Goal: Transaction & Acquisition: Purchase product/service

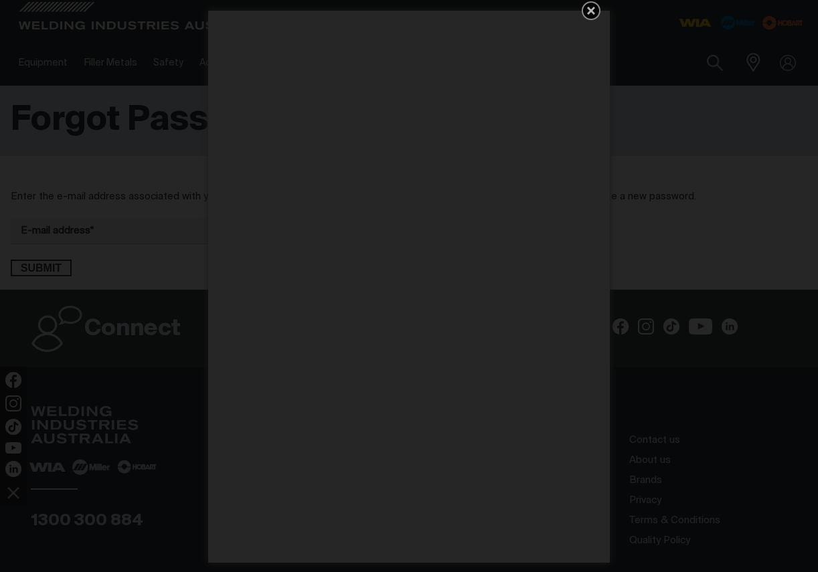
click at [590, 11] on icon "Get 5 WIA Welding Guides Free!" at bounding box center [591, 11] width 8 height 8
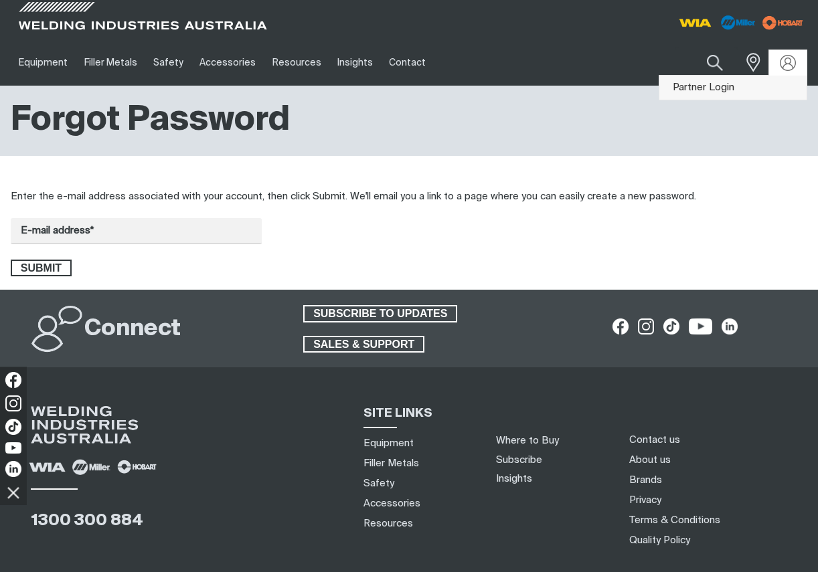
click at [716, 90] on link "Partner Login" at bounding box center [732, 88] width 147 height 25
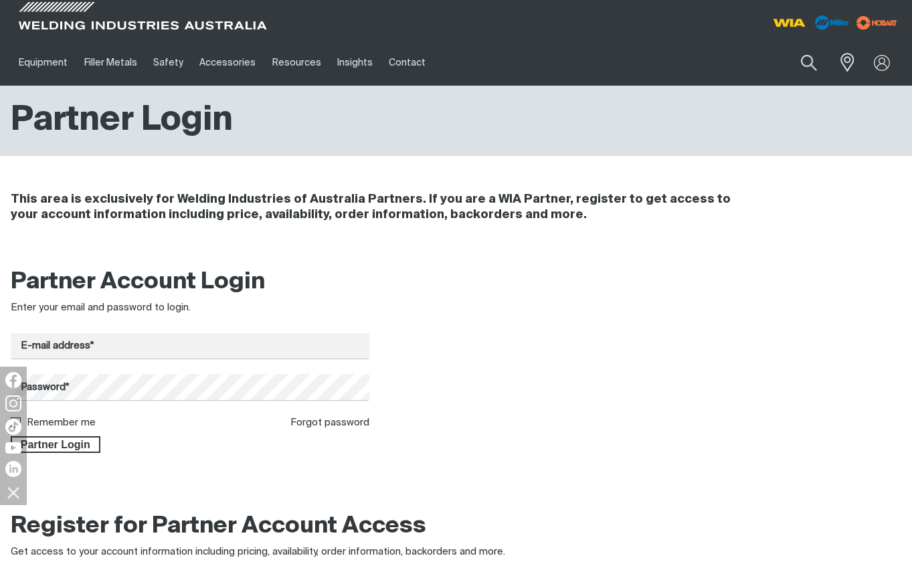
click at [180, 361] on form "E-mail address* Password* Remember me Forgot password Partner Login" at bounding box center [190, 393] width 359 height 120
click at [183, 347] on input "E-mail address*" at bounding box center [190, 346] width 359 height 26
type input "[EMAIL_ADDRESS][DOMAIN_NAME]"
click at [74, 440] on span "Partner Login" at bounding box center [55, 444] width 87 height 17
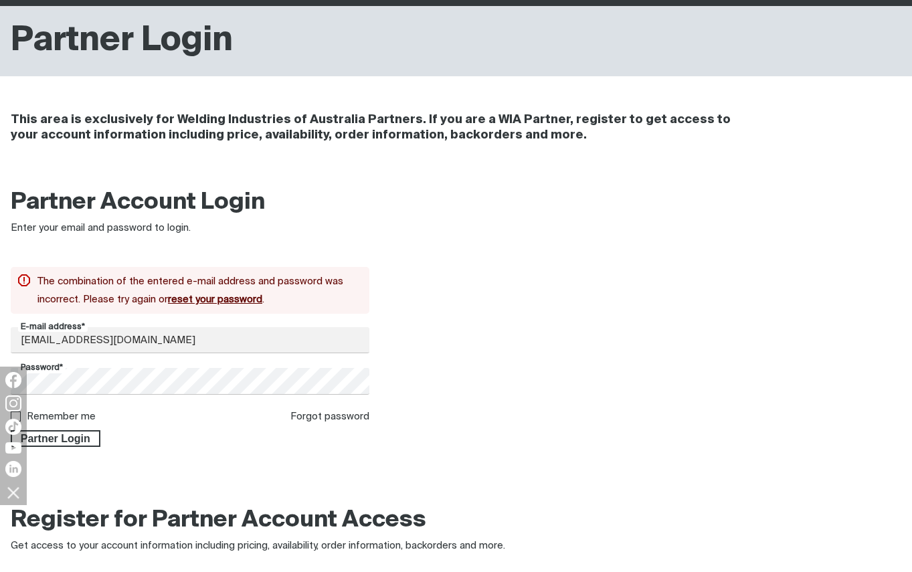
scroll to position [84, 0]
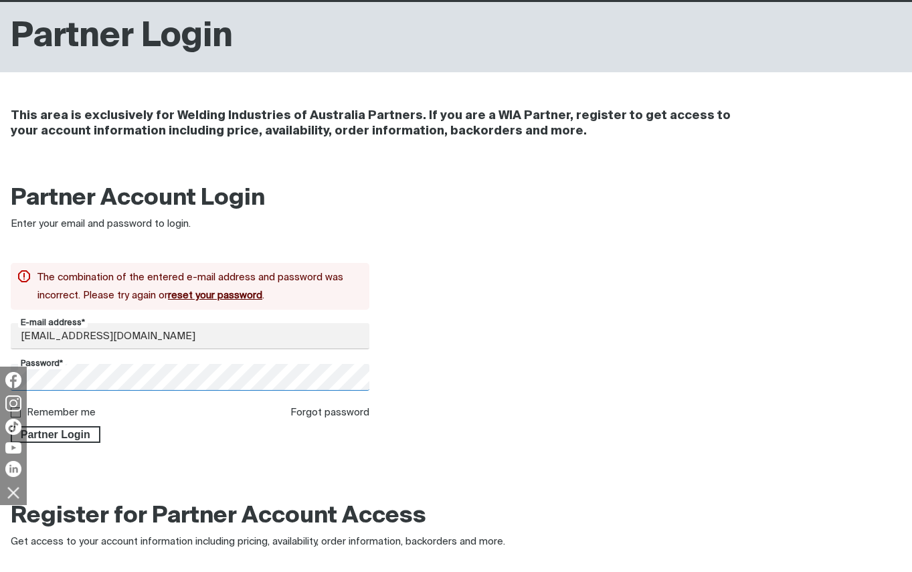
click at [3, 373] on body "Jump to main navigation Equipment Stick Welders TIG Welders MIG Welders Multi-P…" at bounding box center [456, 472] width 912 height 1113
click at [11, 426] on button "Partner Login" at bounding box center [56, 434] width 90 height 17
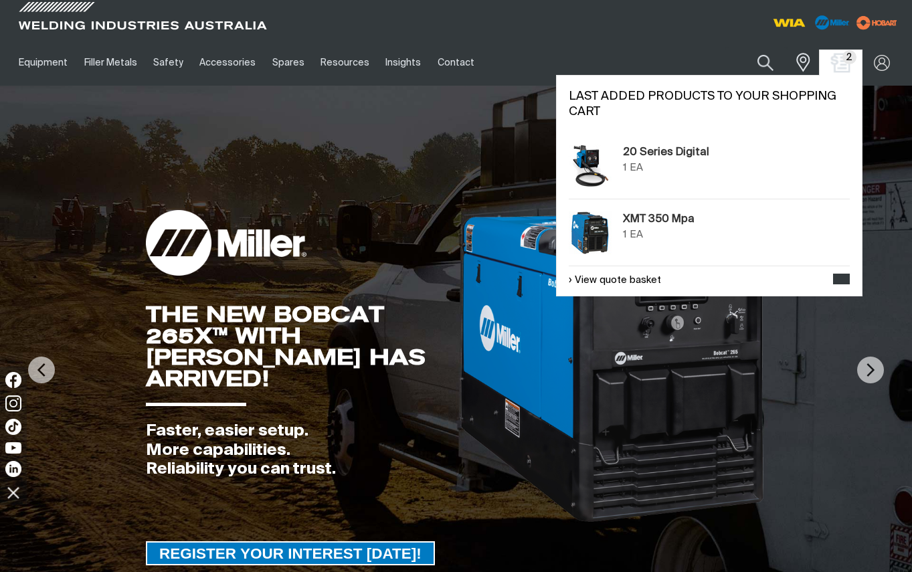
click at [817, 62] on img "Shopping cart (2 product(s))" at bounding box center [840, 62] width 19 height 19
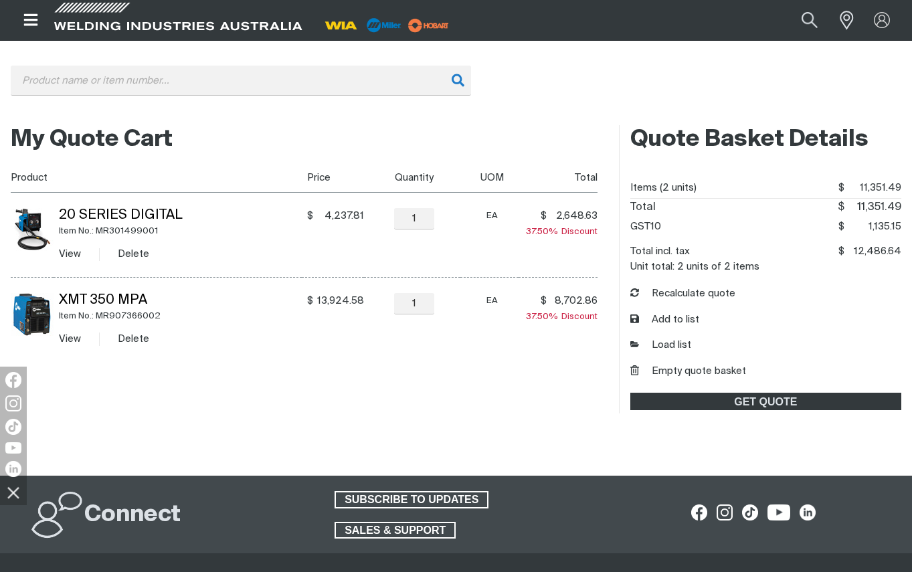
scroll to position [67, 0]
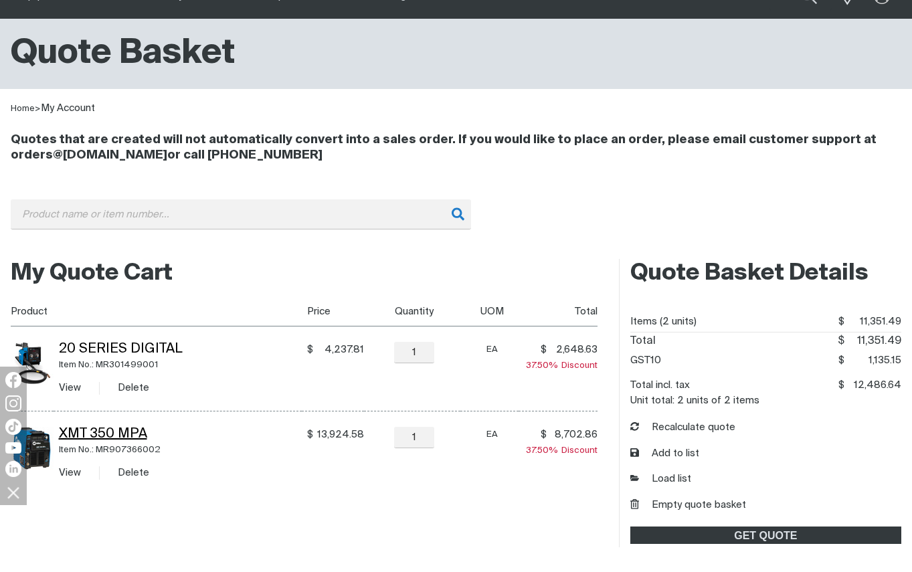
click at [133, 436] on link "XMT 350 Mpa" at bounding box center [103, 434] width 88 height 13
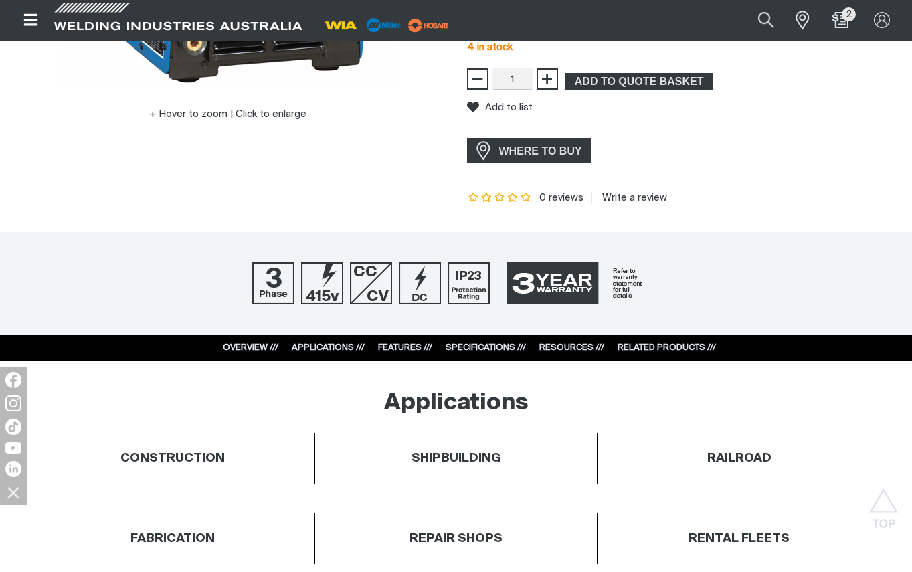
scroll to position [535, 0]
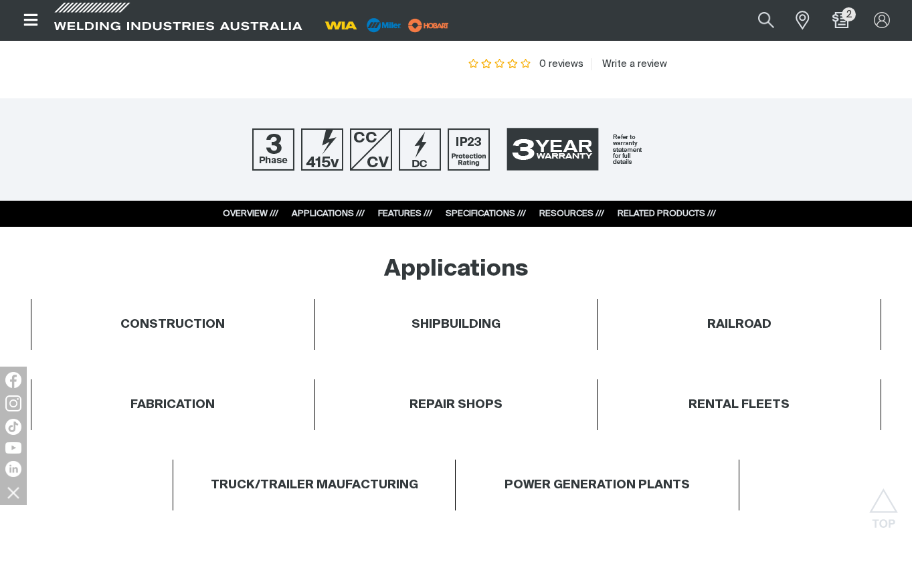
click at [573, 211] on link "RESOURCES ///" at bounding box center [571, 213] width 65 height 9
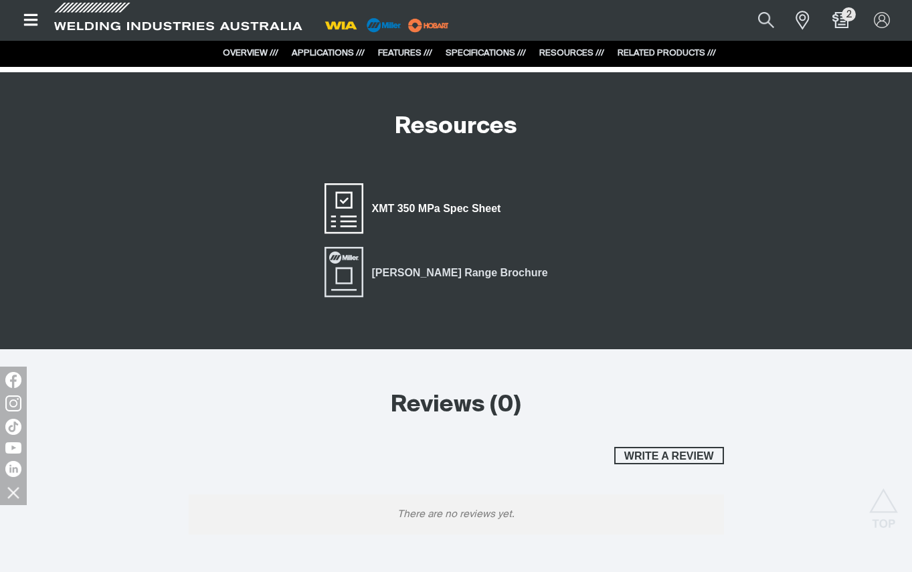
click at [460, 201] on span "XMT 350 MPa Spec Sheet" at bounding box center [436, 208] width 147 height 17
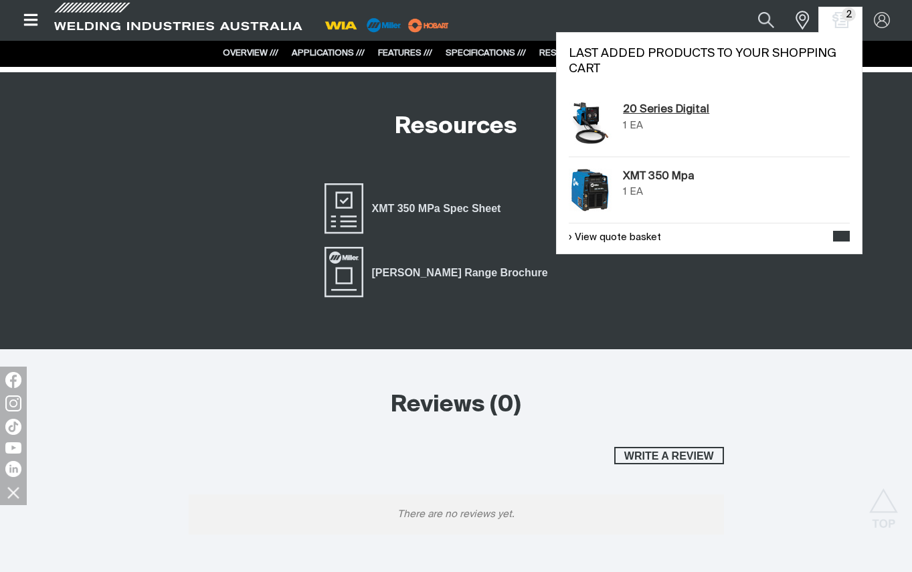
click at [681, 110] on link "20 Series Digital" at bounding box center [666, 110] width 86 height 16
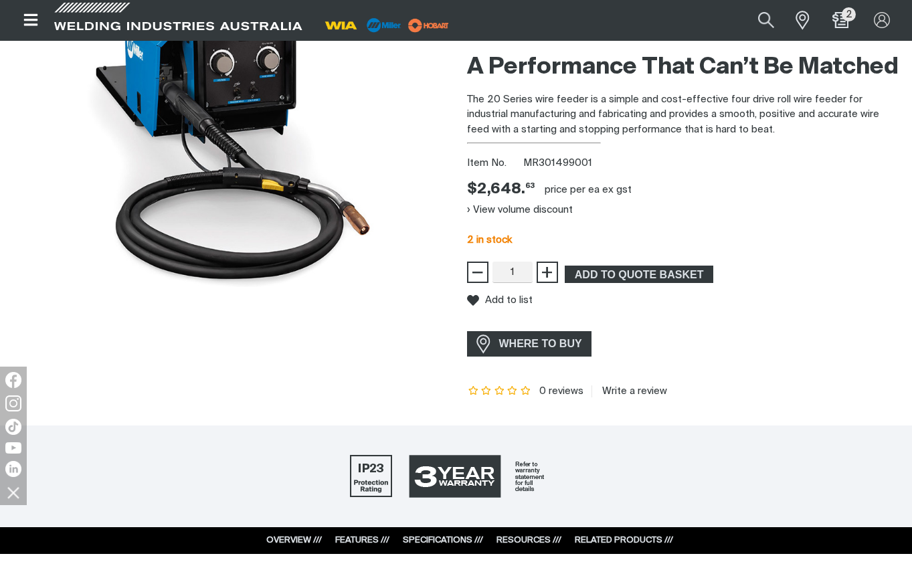
scroll to position [401, 0]
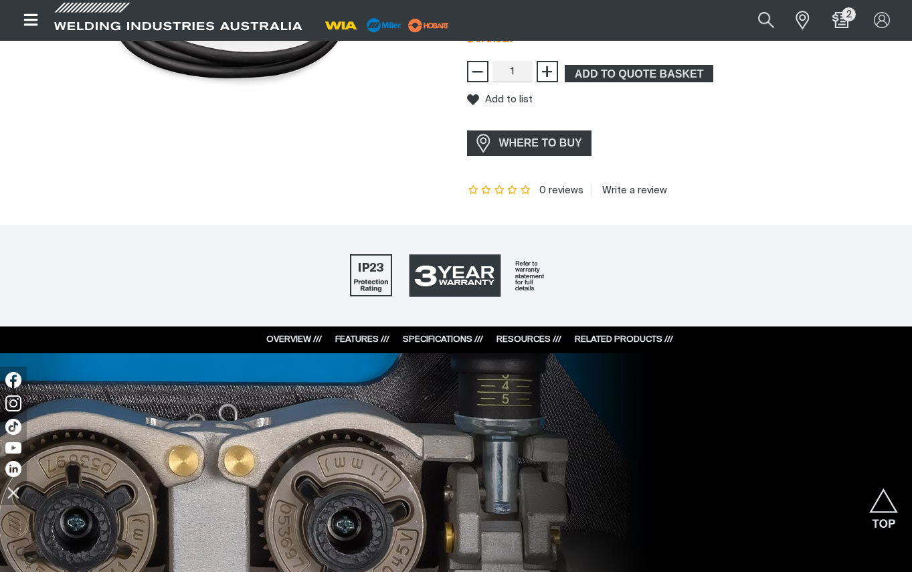
click at [528, 341] on link "RESOURCES ///" at bounding box center [529, 339] width 65 height 9
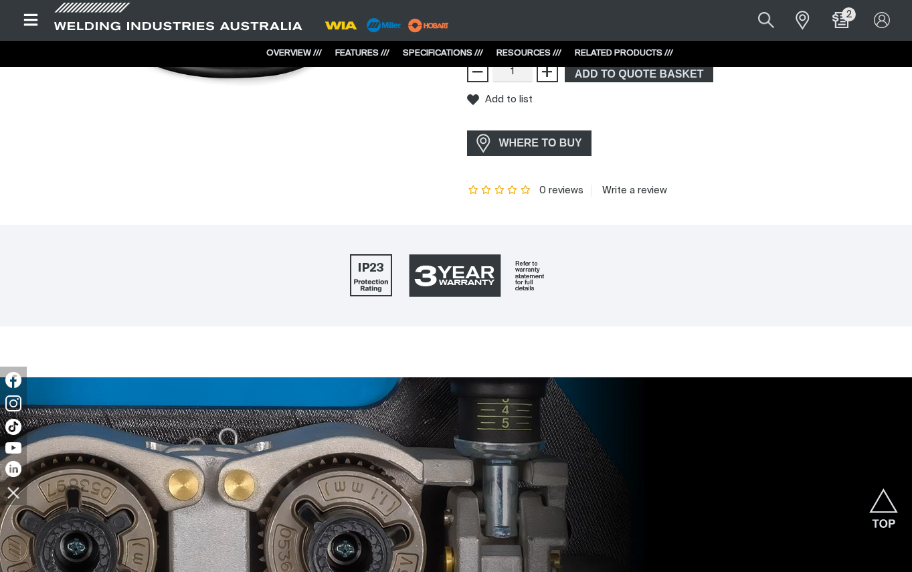
scroll to position [2585, 0]
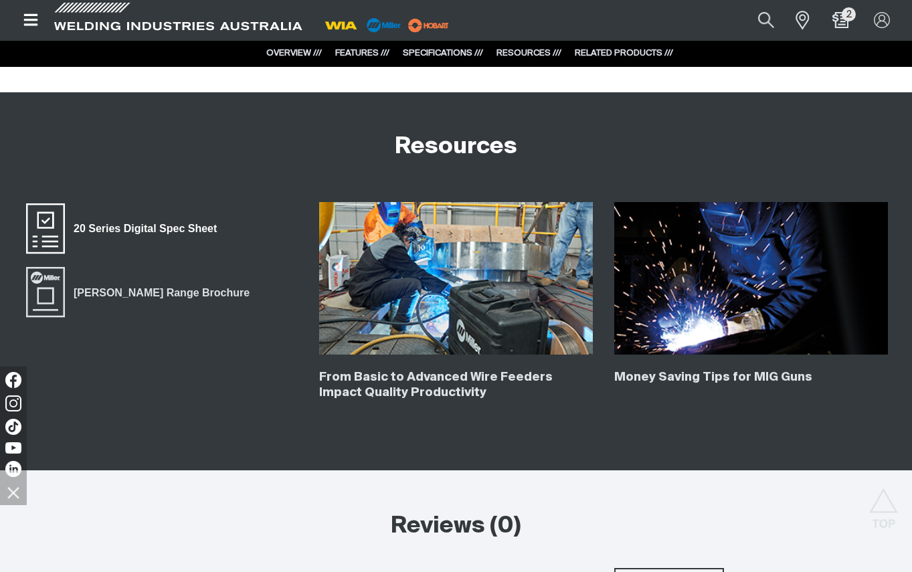
click at [173, 228] on span "20 Series Digital Spec Sheet" at bounding box center [145, 228] width 161 height 17
click at [768, 19] on button "Search products" at bounding box center [766, 20] width 54 height 36
click at [633, 25] on input "Search" at bounding box center [684, 20] width 206 height 29
click at [673, 21] on input "Search" at bounding box center [684, 20] width 206 height 29
paste input "MR301499001"
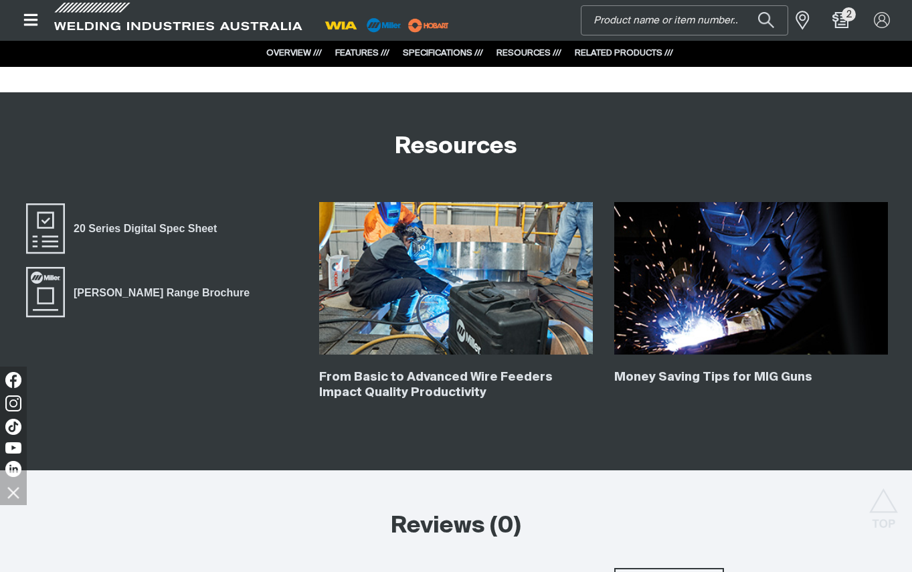
type input "MR301499001"
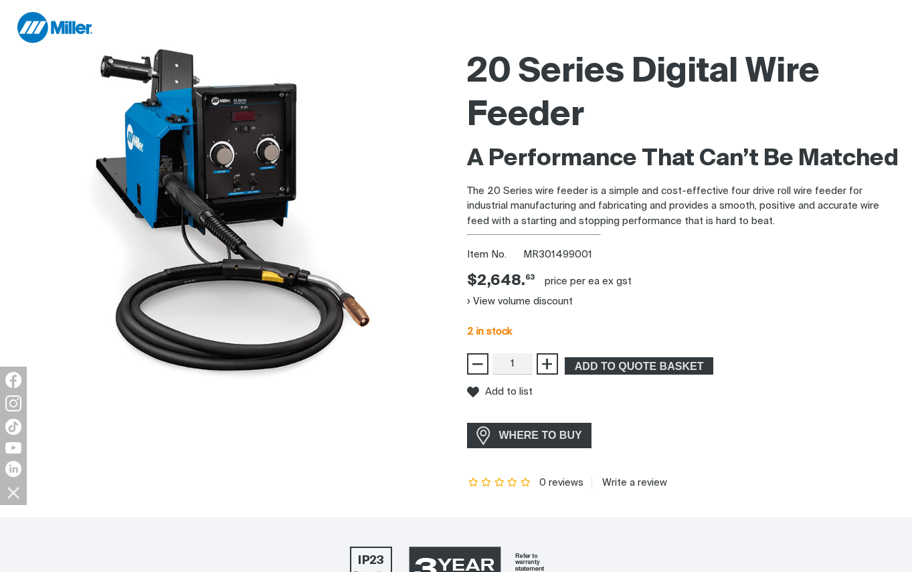
scroll to position [0, 0]
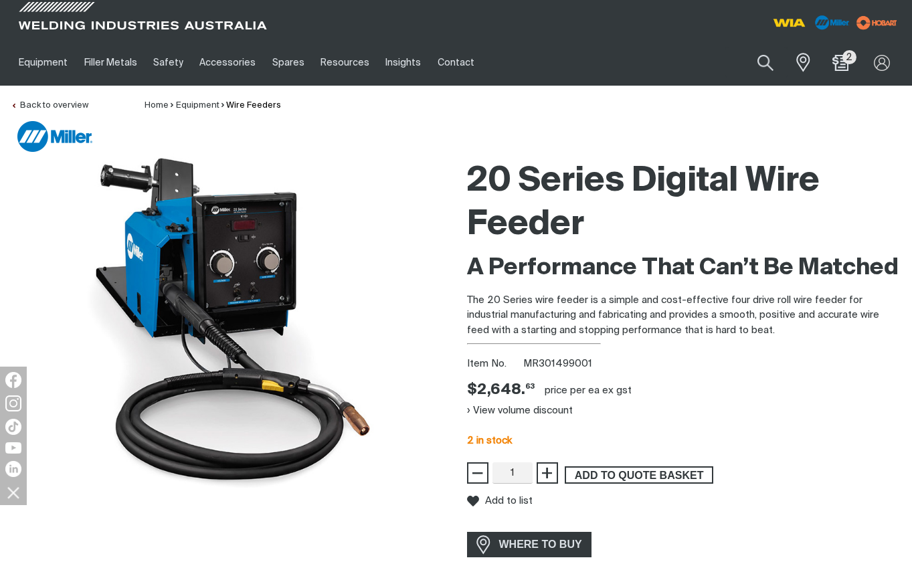
drag, startPoint x: 664, startPoint y: 474, endPoint x: 677, endPoint y: 465, distance: 16.0
click at [664, 473] on span "ADD TO QUOTE BASKET" at bounding box center [639, 474] width 146 height 17
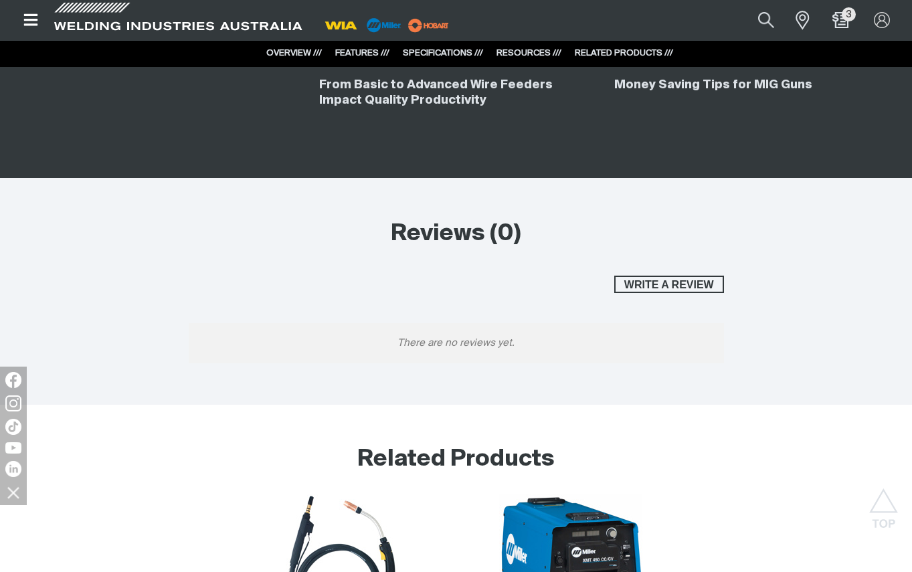
scroll to position [3078, 0]
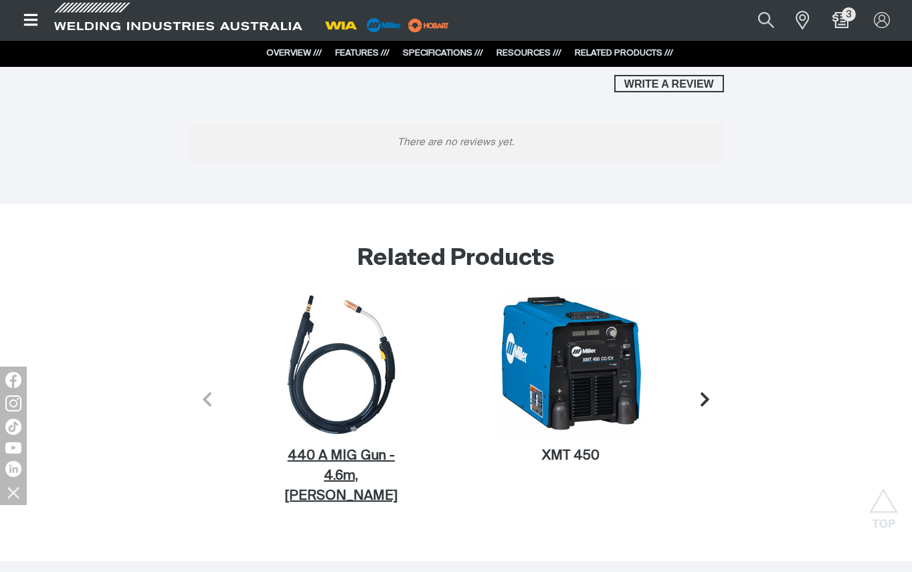
click at [367, 457] on figcaption "440 A MIG Gun - 4.6m, [PERSON_NAME]" at bounding box center [341, 476] width 143 height 60
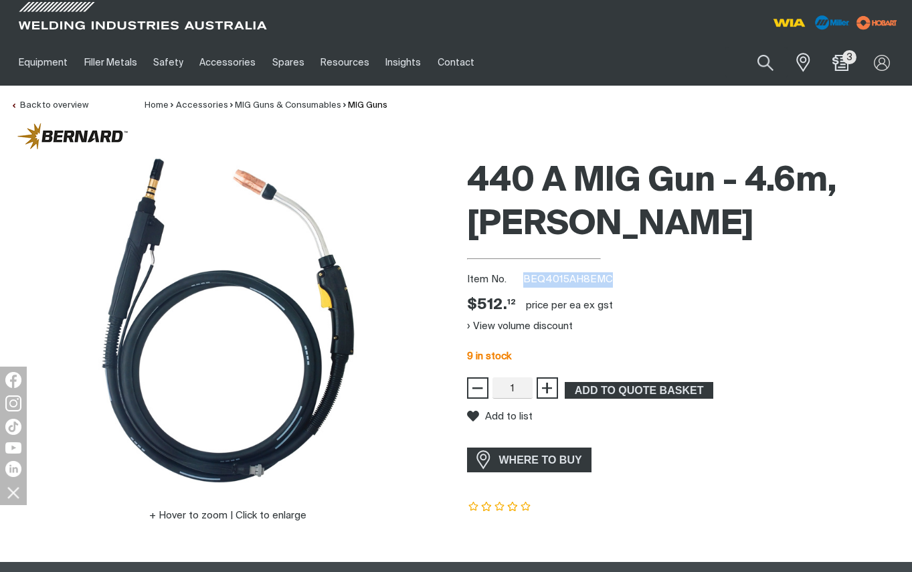
drag, startPoint x: 525, startPoint y: 278, endPoint x: 612, endPoint y: 277, distance: 87.0
click at [612, 277] on div "Item No. BEQ4015AH8EMC" at bounding box center [684, 279] width 435 height 15
click at [646, 397] on span "ADD TO QUOTE BASKET" at bounding box center [639, 390] width 146 height 17
click at [763, 58] on button "Search products" at bounding box center [765, 63] width 54 height 38
click at [634, 62] on input "Search" at bounding box center [684, 63] width 206 height 30
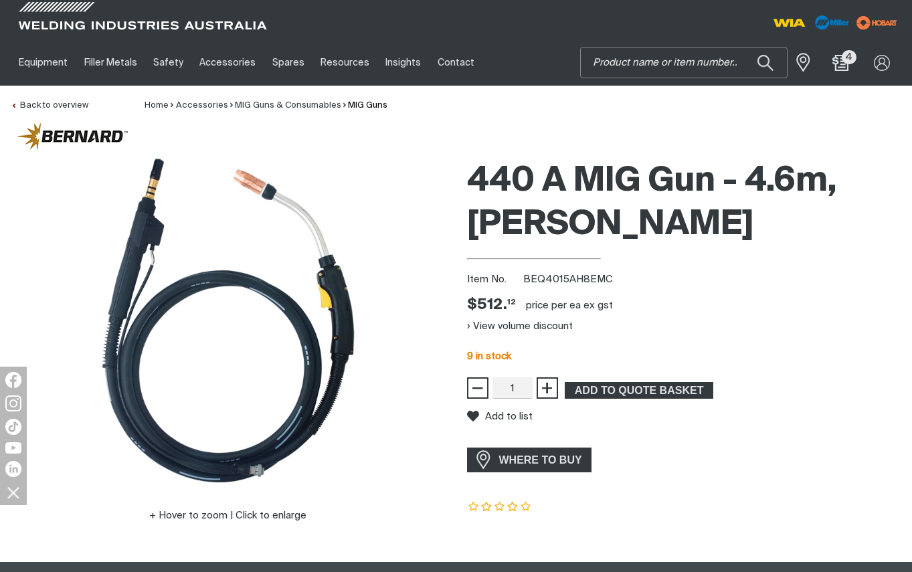
paste input "MR301499"
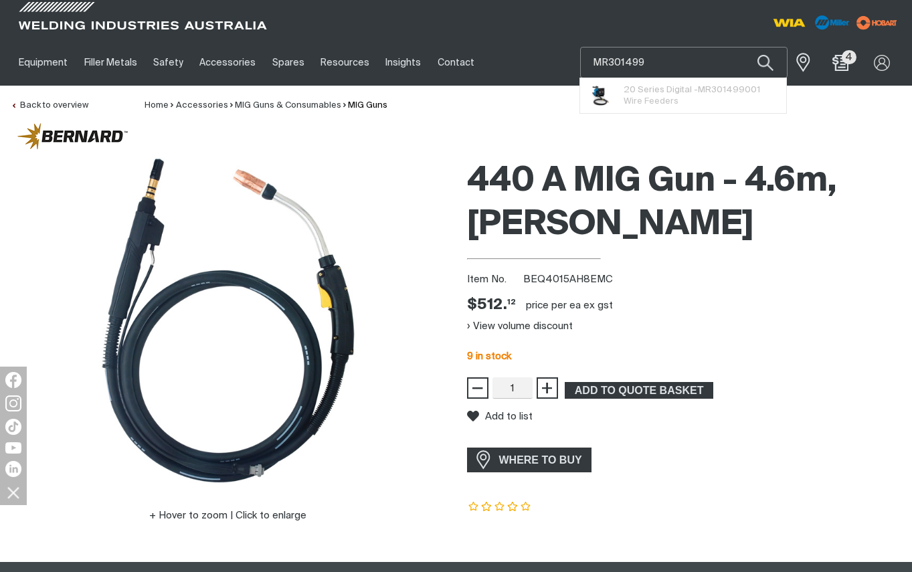
type input "MR301499"
click at [743, 47] on button "Search products" at bounding box center [766, 62] width 46 height 31
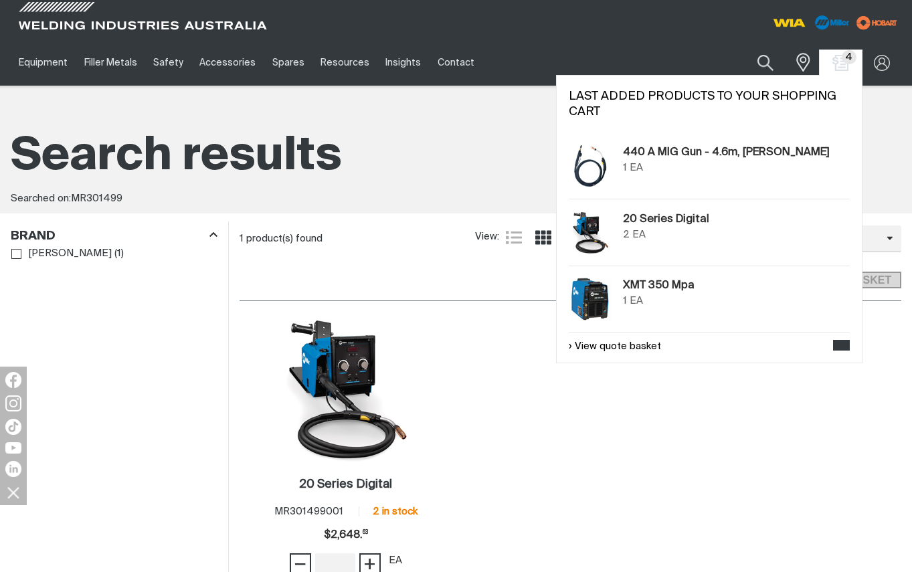
click at [661, 351] on div "View quote basket GET QUOTE" at bounding box center [709, 343] width 281 height 23
click at [600, 349] on link "View quote basket" at bounding box center [615, 346] width 92 height 15
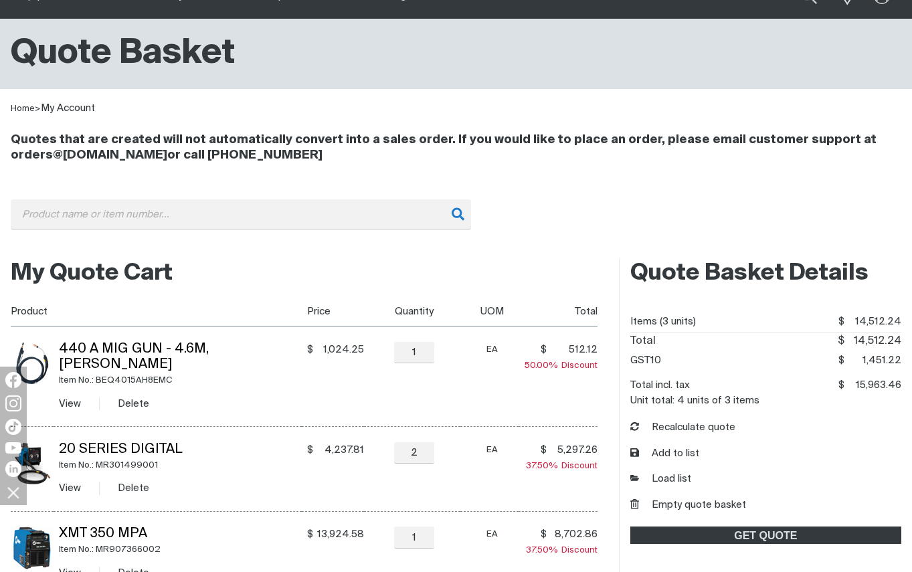
scroll to position [134, 0]
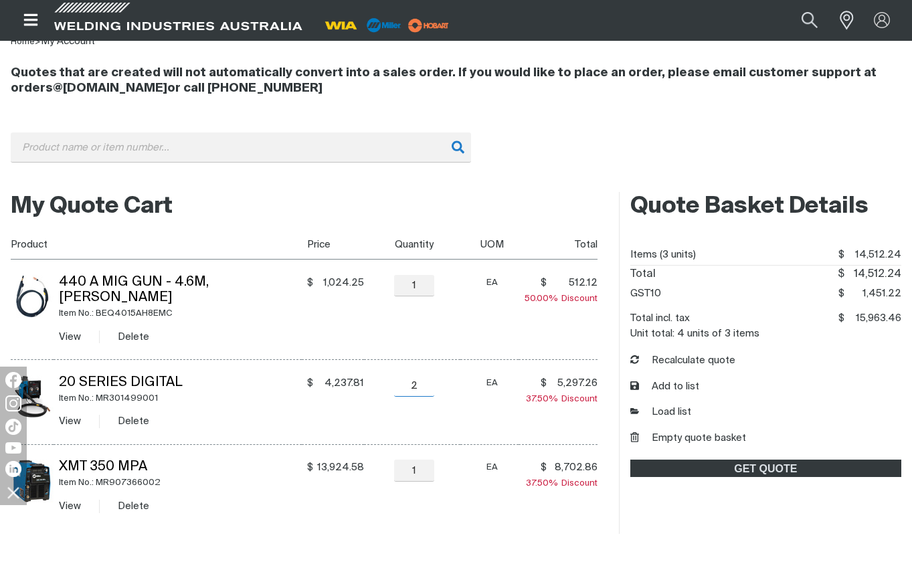
click at [421, 375] on input "2" at bounding box center [414, 385] width 40 height 21
type input "1"
click at [381, 372] on tbody "440 A MIG Gun - 4.6m, Miller Item No.: BEQ4015AH8EMC View Delete $ 1,024.25 $10…" at bounding box center [304, 395] width 587 height 270
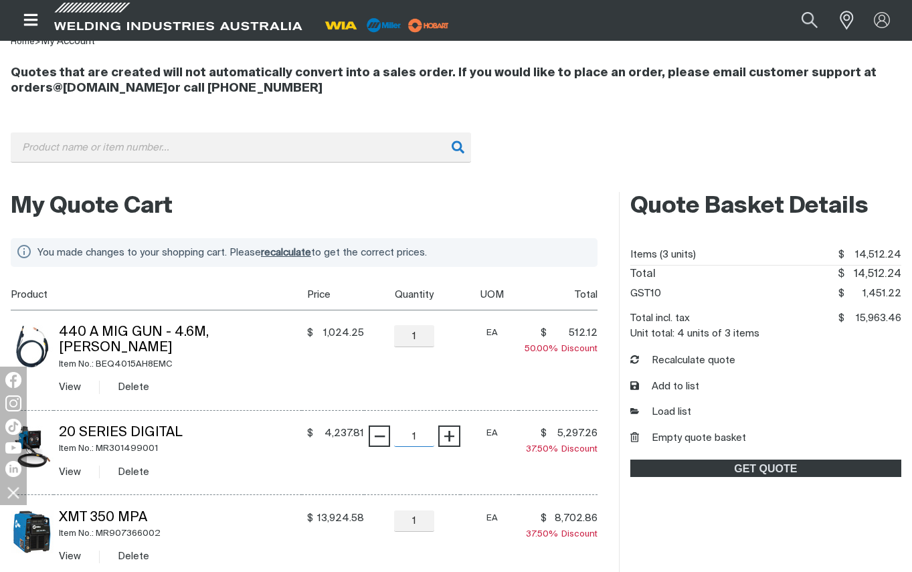
scroll to position [133, 0]
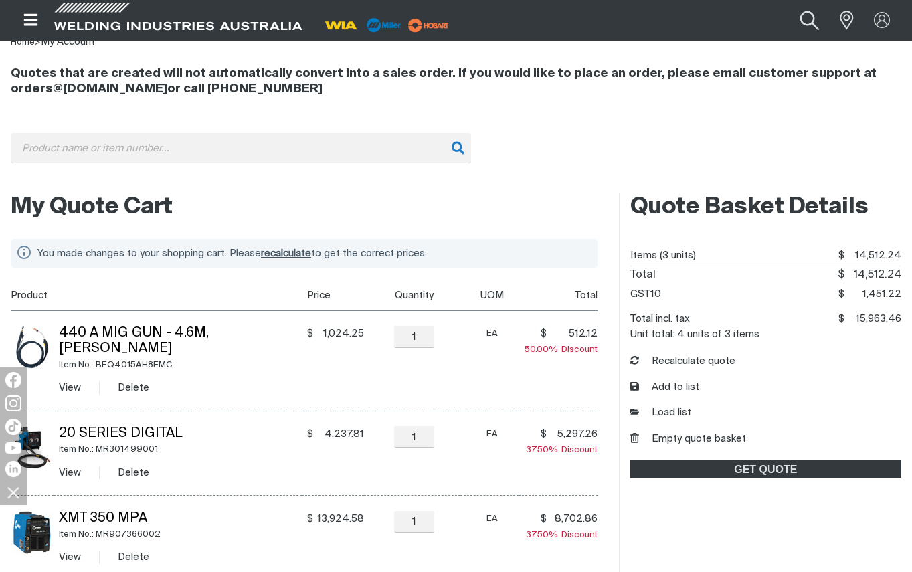
drag, startPoint x: 805, startPoint y: 16, endPoint x: 792, endPoint y: 37, distance: 24.7
click at [805, 15] on button "Search products" at bounding box center [810, 20] width 54 height 36
click at [676, 19] on input "Search" at bounding box center [729, 20] width 206 height 29
paste input "MR042934"
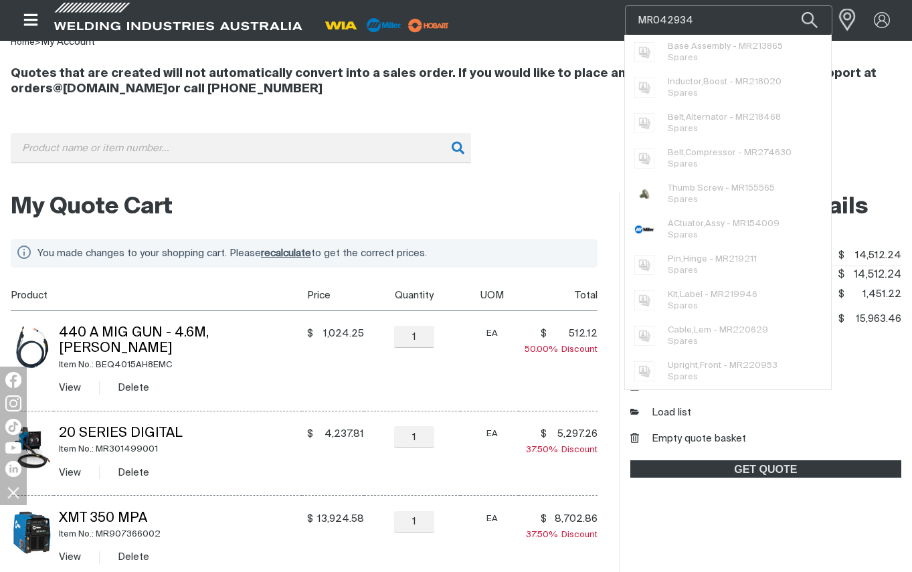
type input "MR042934"
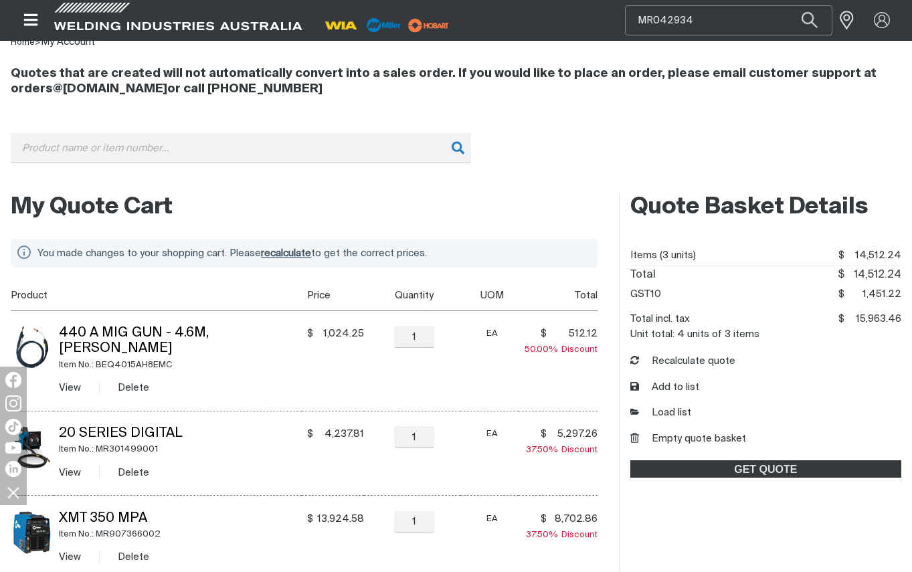
scroll to position [334, 0]
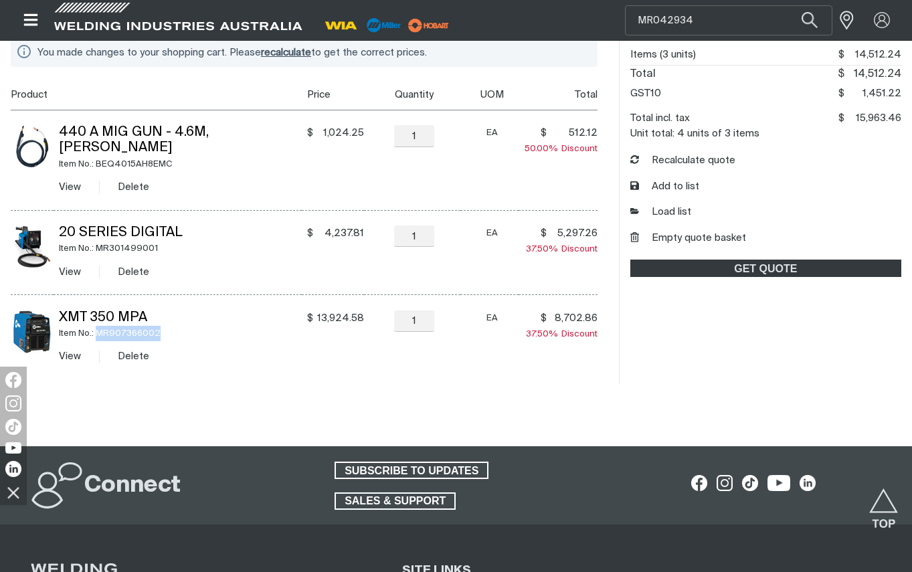
drag, startPoint x: 167, startPoint y: 317, endPoint x: 99, endPoint y: 316, distance: 68.3
click at [98, 326] on div "Item No.: MR907366002" at bounding box center [181, 333] width 244 height 15
copy div "MR907366002"
drag, startPoint x: 97, startPoint y: 233, endPoint x: 151, endPoint y: 228, distance: 54.5
click at [151, 241] on div "Item No.: MR301499001" at bounding box center [181, 248] width 244 height 15
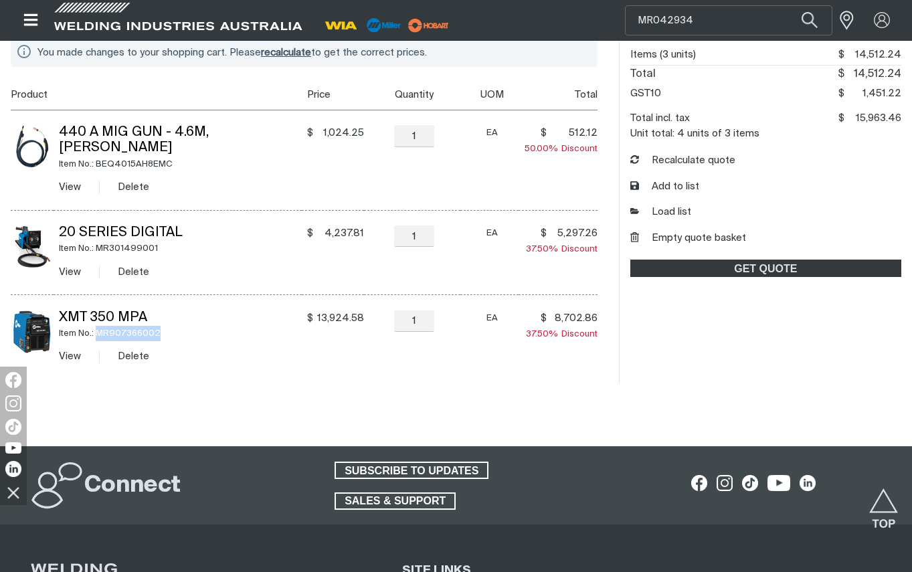
drag, startPoint x: 96, startPoint y: 320, endPoint x: 167, endPoint y: 315, distance: 71.1
click at [167, 326] on div "Item No.: MR907366002" at bounding box center [181, 333] width 244 height 15
copy div "MR907366002"
drag, startPoint x: 159, startPoint y: 299, endPoint x: 61, endPoint y: 301, distance: 98.4
click at [60, 301] on td "XMT 350 Mpa Item No.: MR907366002 View Delete" at bounding box center [178, 337] width 248 height 84
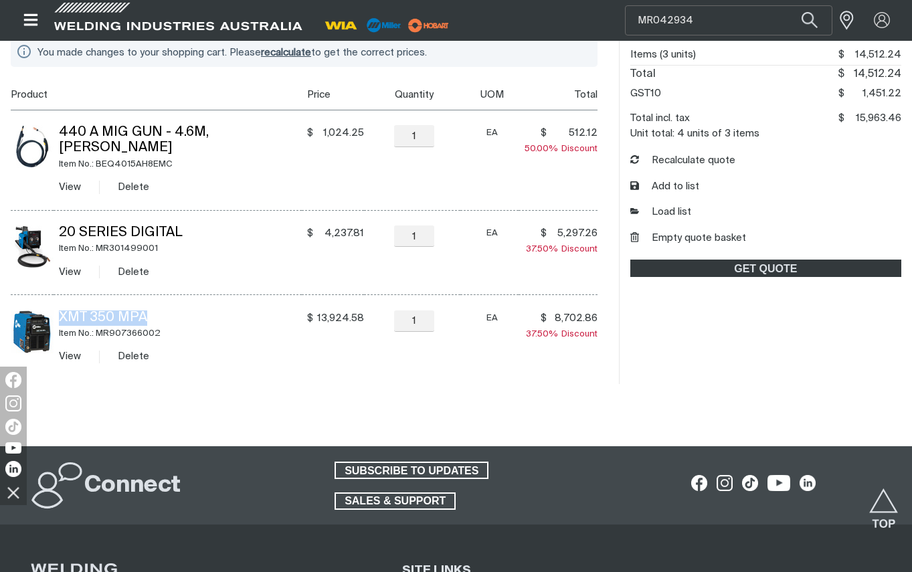
copy link "XMT 350 Mpa"
drag, startPoint x: 163, startPoint y: 230, endPoint x: 98, endPoint y: 227, distance: 65.0
click at [98, 241] on div "Item No.: MR301499001" at bounding box center [181, 248] width 244 height 15
copy div "MR301499001"
drag, startPoint x: 209, startPoint y: 211, endPoint x: 59, endPoint y: 208, distance: 150.6
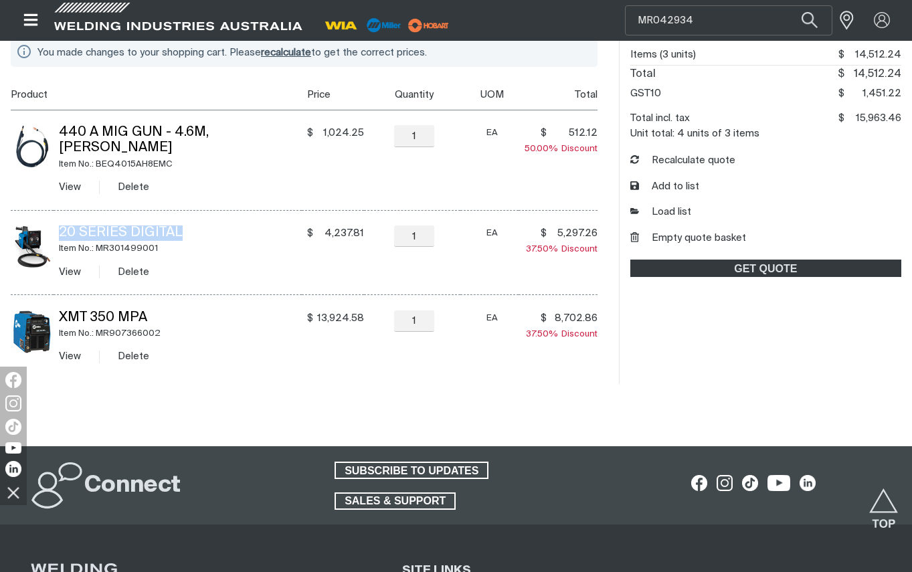
click at [59, 210] on td "20 Series Digital Item No.: MR301499001 View Delete" at bounding box center [178, 252] width 248 height 85
copy link "20 Series Digital"
drag, startPoint x: 180, startPoint y: 149, endPoint x: 98, endPoint y: 153, distance: 81.7
click at [98, 157] on div "Item No.: BEQ4015AH8EMC" at bounding box center [181, 164] width 244 height 15
copy div "BEQ4015AH8EMC"
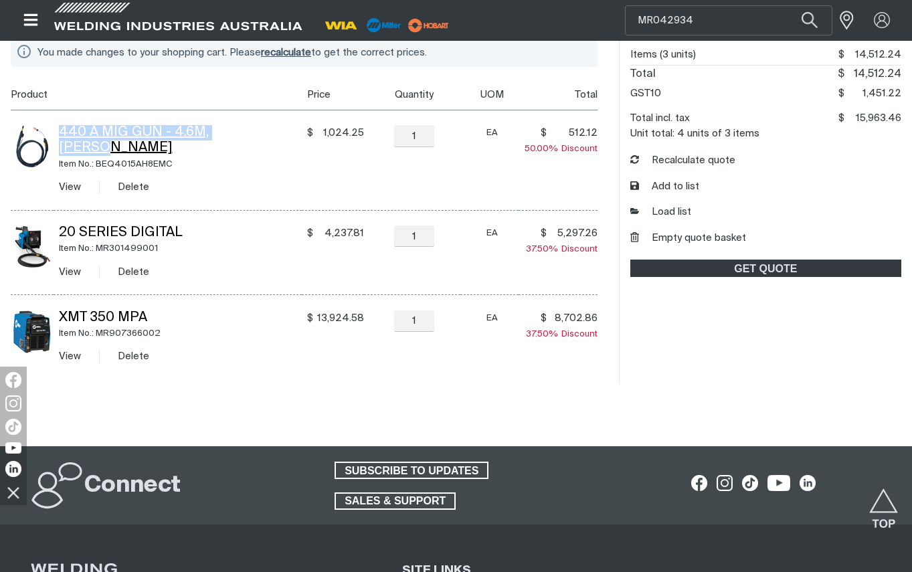
drag, startPoint x: 266, startPoint y: 130, endPoint x: 60, endPoint y: 132, distance: 206.1
click at [60, 132] on td "440 A MIG Gun - 4.6m, Miller Item No.: BEQ4015AH8EMC View Delete" at bounding box center [178, 160] width 248 height 100
copy link "440 A MIG Gun - 4.6m, [PERSON_NAME]"
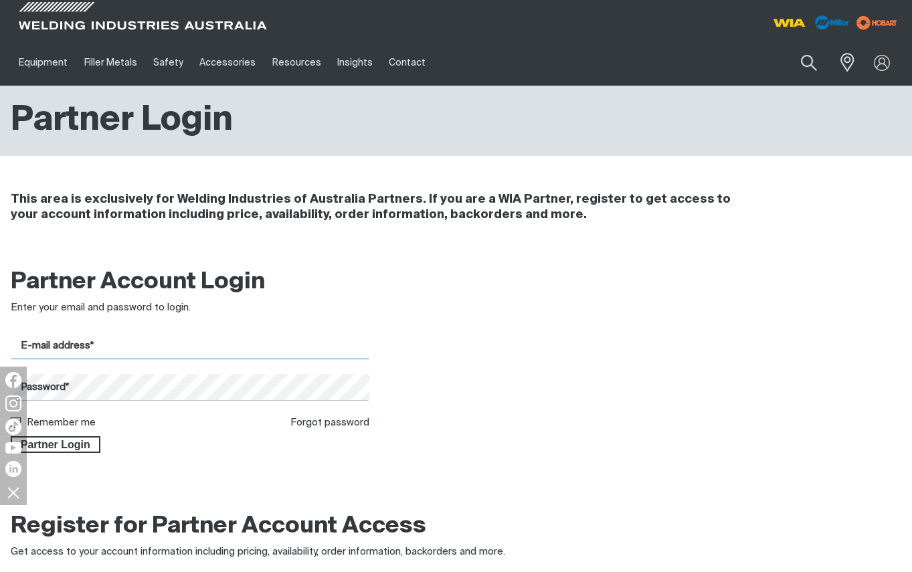
click at [137, 355] on input "E-mail address*" at bounding box center [190, 346] width 359 height 26
click at [711, 296] on div at bounding box center [570, 360] width 359 height 185
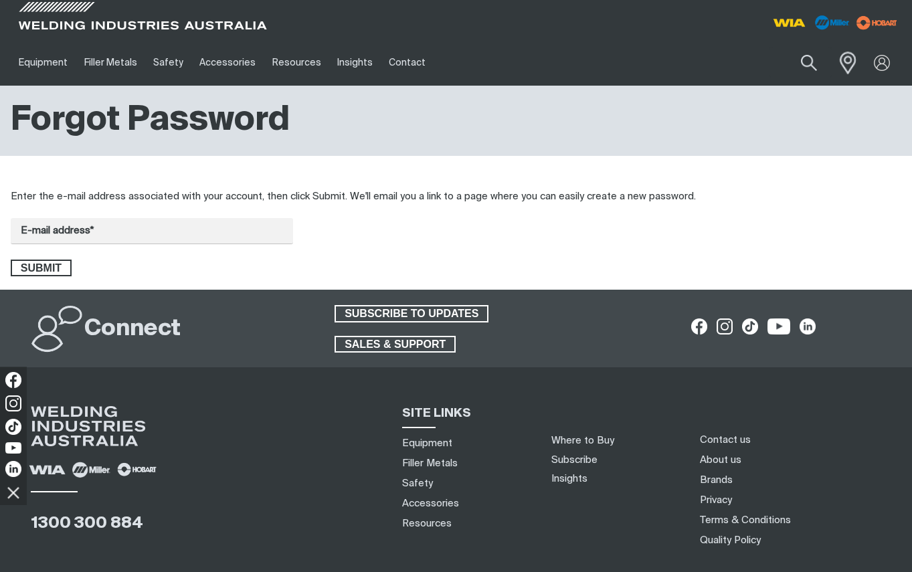
click at [847, 65] on span at bounding box center [844, 62] width 29 height 27
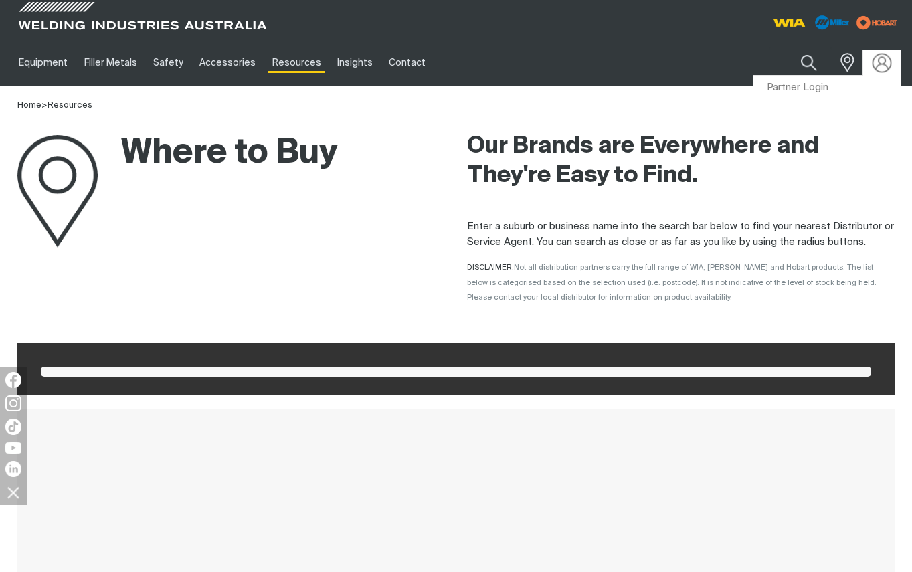
click at [885, 68] on img at bounding box center [882, 62] width 19 height 19
click at [828, 85] on link "Partner Login" at bounding box center [826, 88] width 147 height 25
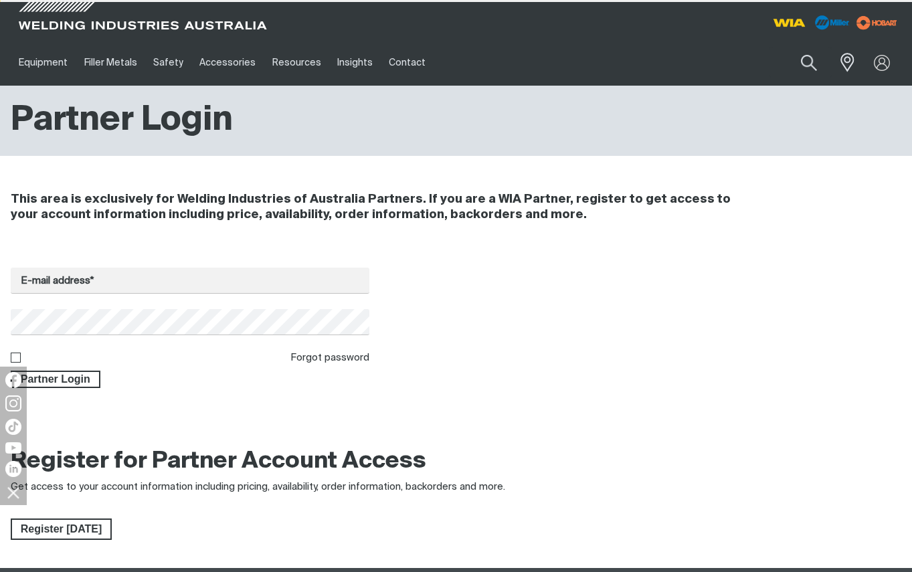
click at [806, 85] on div "Search When search results are available use up and down arrows to review and e…" at bounding box center [790, 62] width 223 height 46
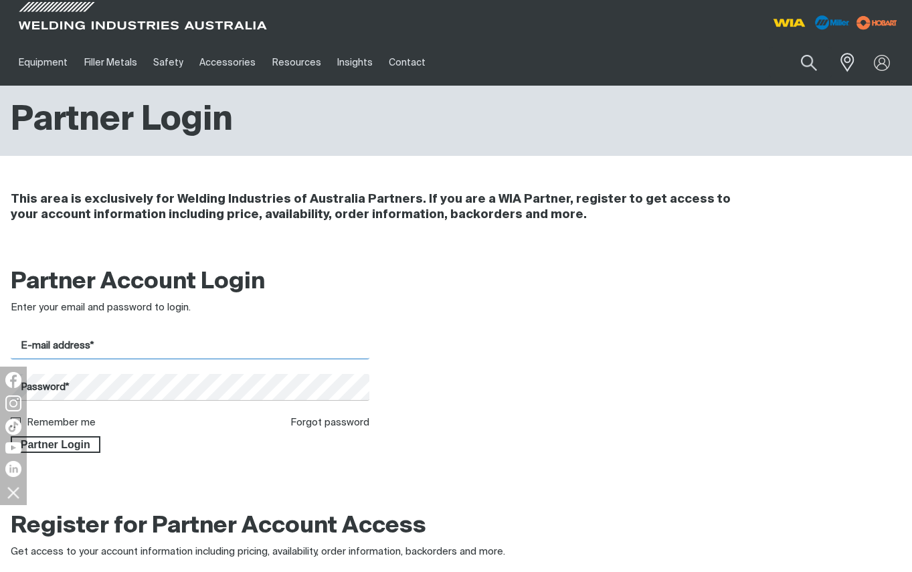
click at [82, 351] on input "E-mail address*" at bounding box center [190, 346] width 359 height 26
type input "[EMAIL_ADDRESS][DOMAIN_NAME]"
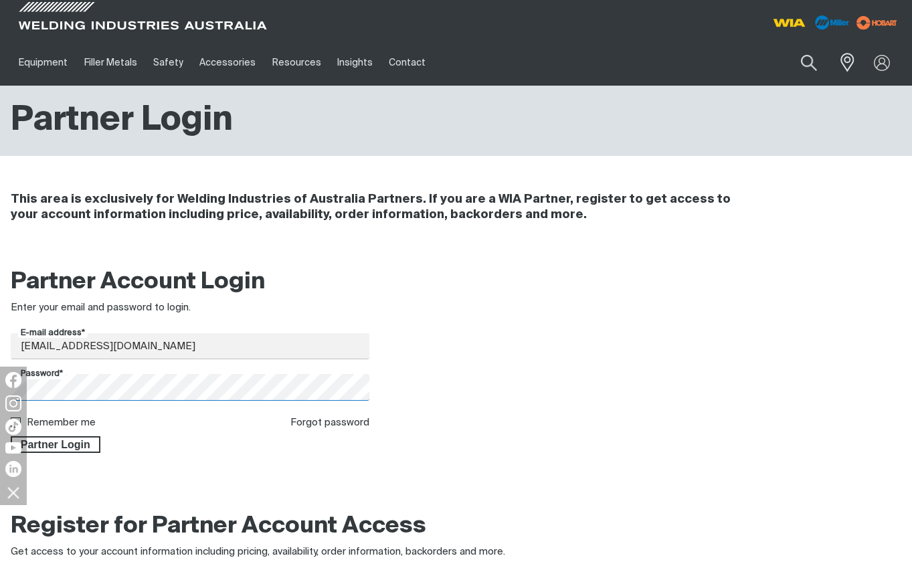
click at [11, 436] on button "Partner Login" at bounding box center [56, 444] width 90 height 17
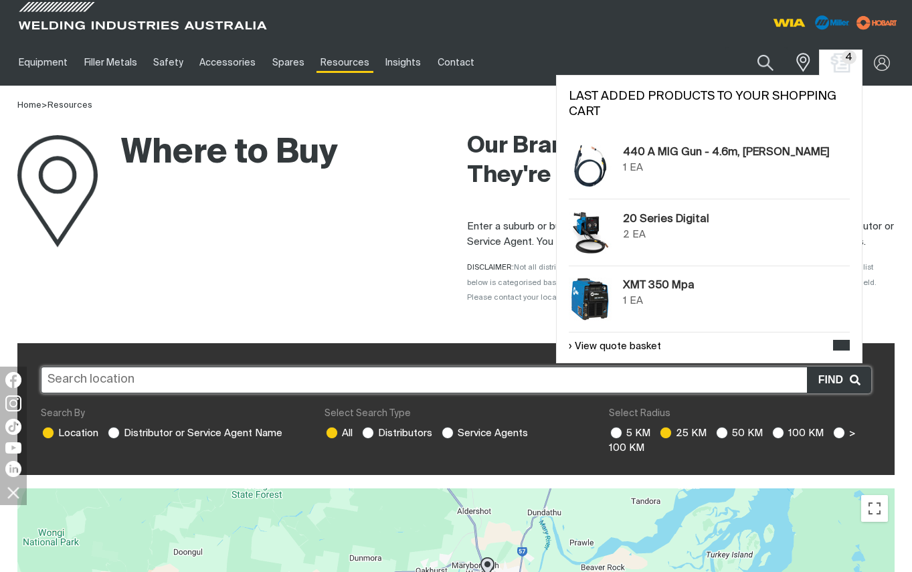
click at [838, 58] on img "Shopping cart (4 product(s))" at bounding box center [840, 62] width 19 height 19
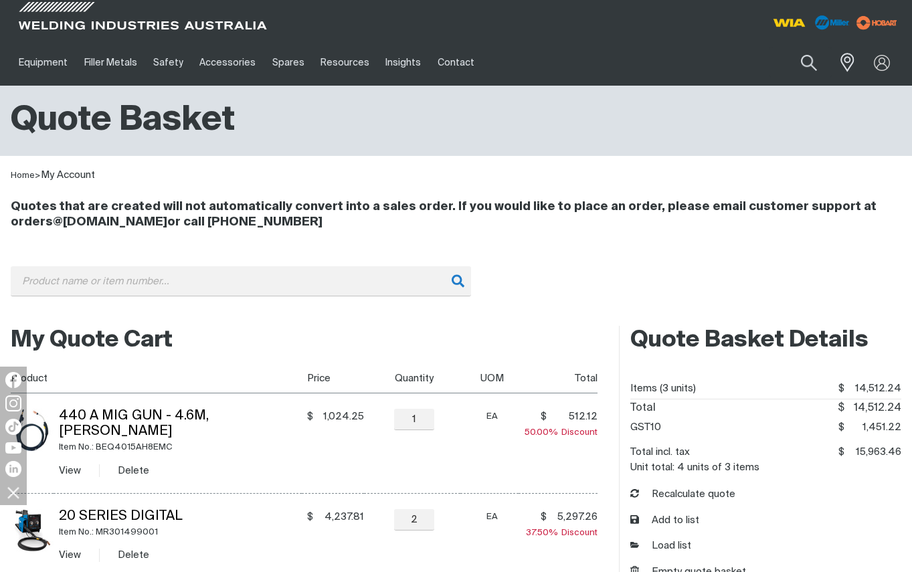
scroll to position [201, 0]
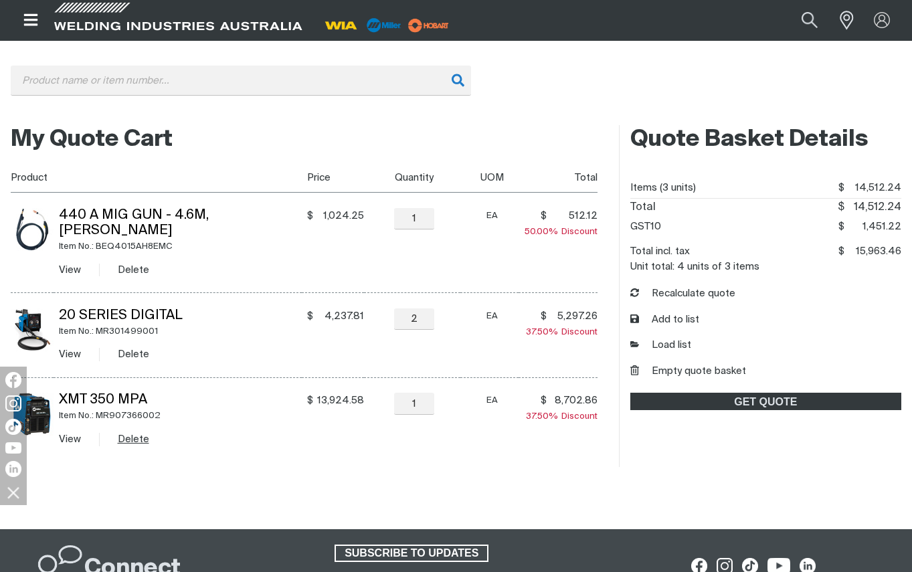
click at [139, 432] on button "Delete" at bounding box center [133, 439] width 31 height 15
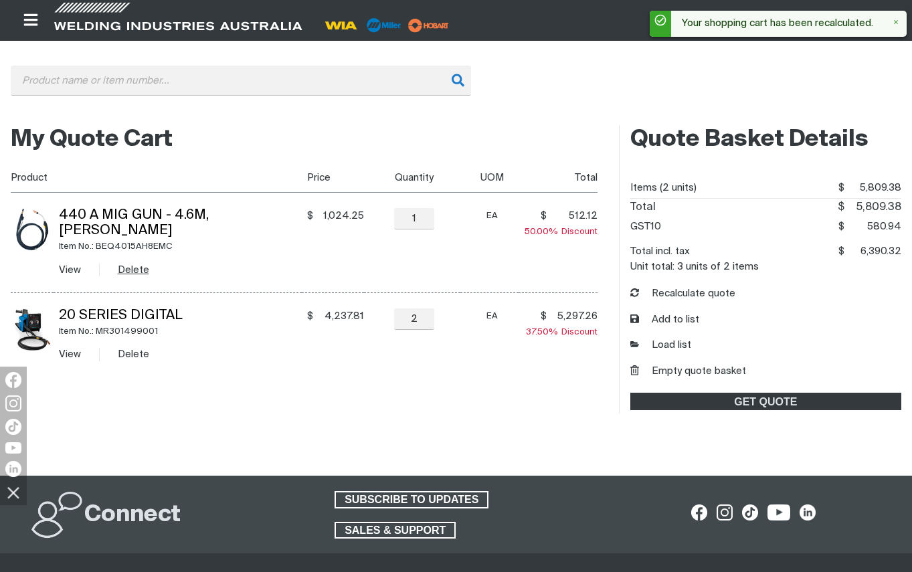
click at [129, 262] on button "Delete" at bounding box center [133, 269] width 31 height 15
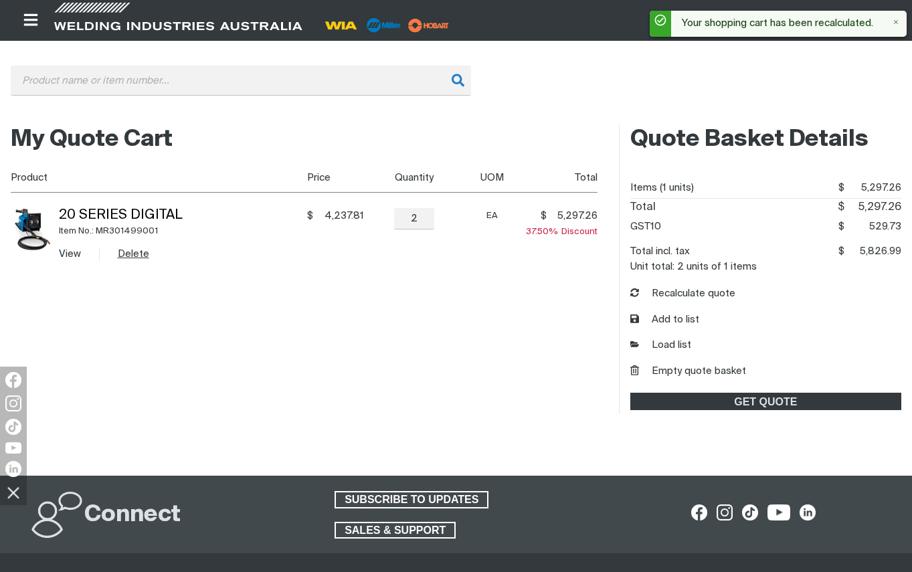
click at [123, 254] on button "Delete" at bounding box center [133, 253] width 31 height 15
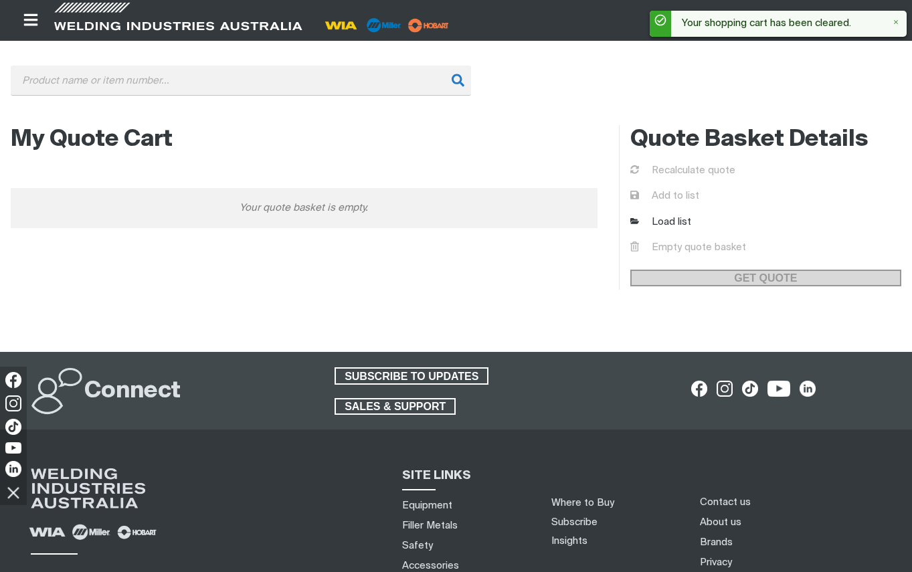
scroll to position [0, 0]
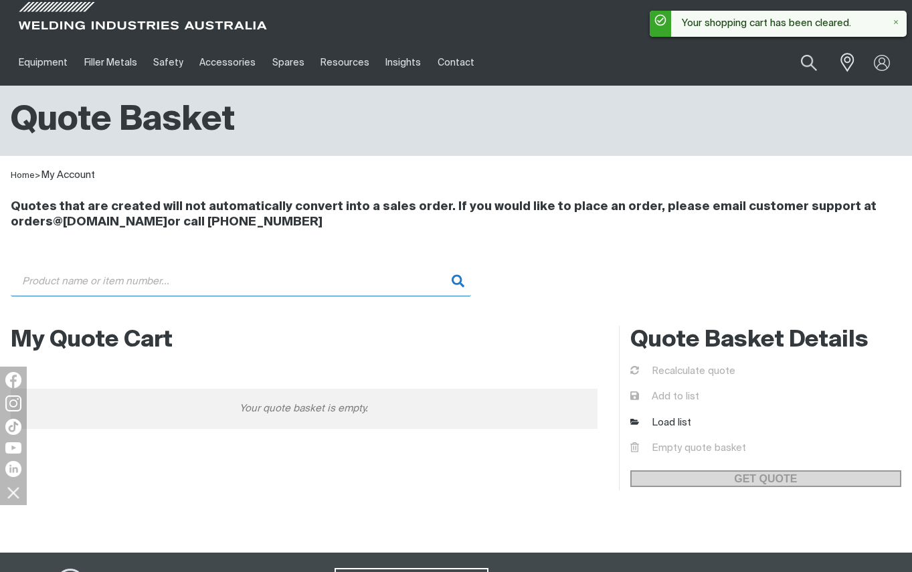
click at [379, 276] on input "Search" at bounding box center [241, 281] width 460 height 30
paste input "MR301072"
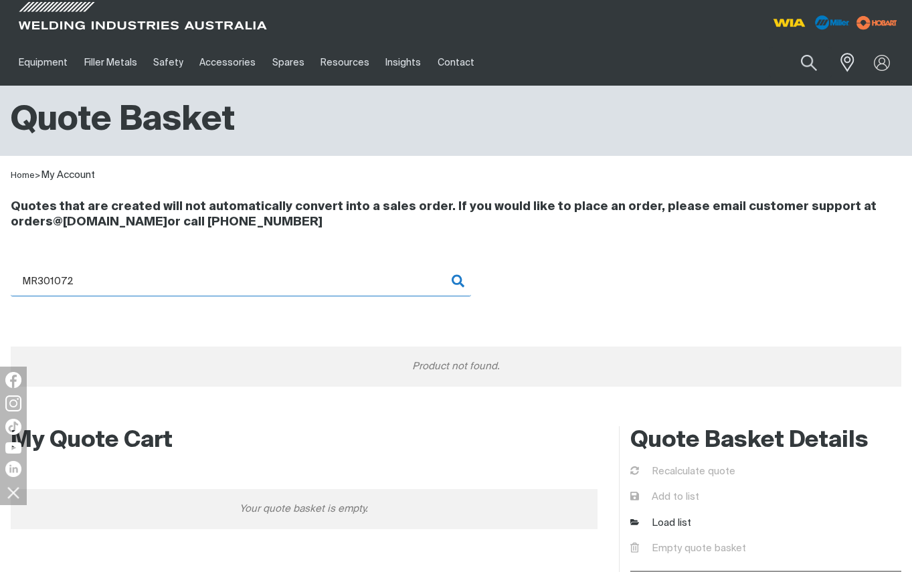
click at [348, 279] on input "MR301072" at bounding box center [241, 281] width 460 height 30
paste input "MR300429"
drag, startPoint x: 171, startPoint y: 284, endPoint x: -25, endPoint y: 276, distance: 195.6
click at [0, 276] on html "Jump to main navigation Equipment Stick Welders TIG Welders MIG Welders Multi-P…" at bounding box center [456, 530] width 912 height 1060
paste input "Product or group for quick order"
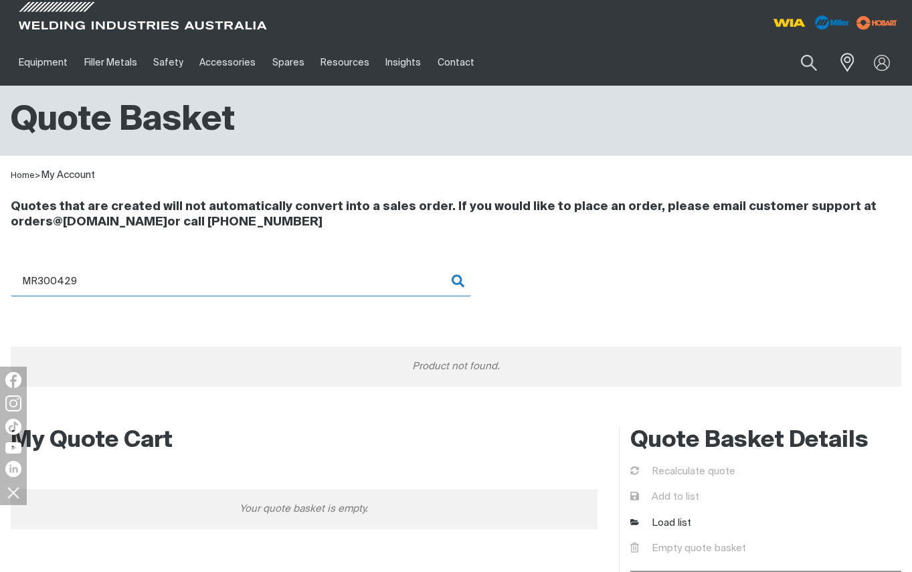
type input "MR300429"
click at [459, 282] on input "MR300429" at bounding box center [241, 281] width 460 height 30
click at [197, 282] on input "MR300429" at bounding box center [241, 281] width 460 height 30
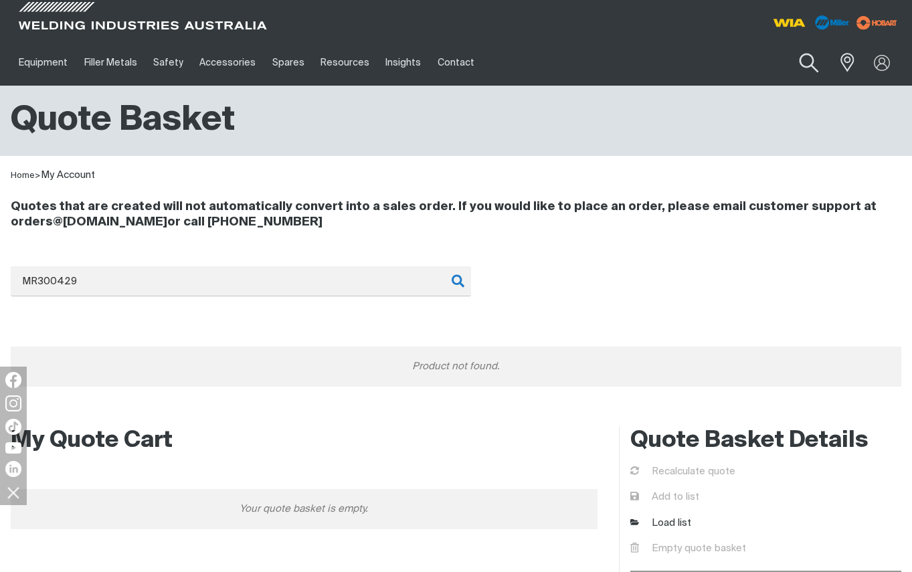
click at [802, 60] on button "Search products" at bounding box center [809, 63] width 54 height 38
click at [674, 68] on input "Search" at bounding box center [728, 63] width 206 height 30
paste input "MR300429"
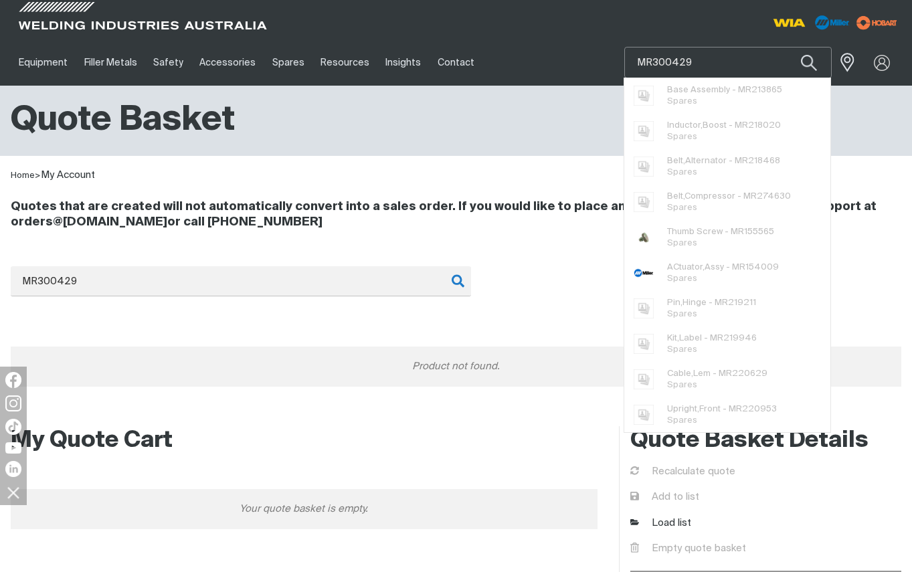
click at [786, 47] on button "Search products" at bounding box center [809, 62] width 46 height 31
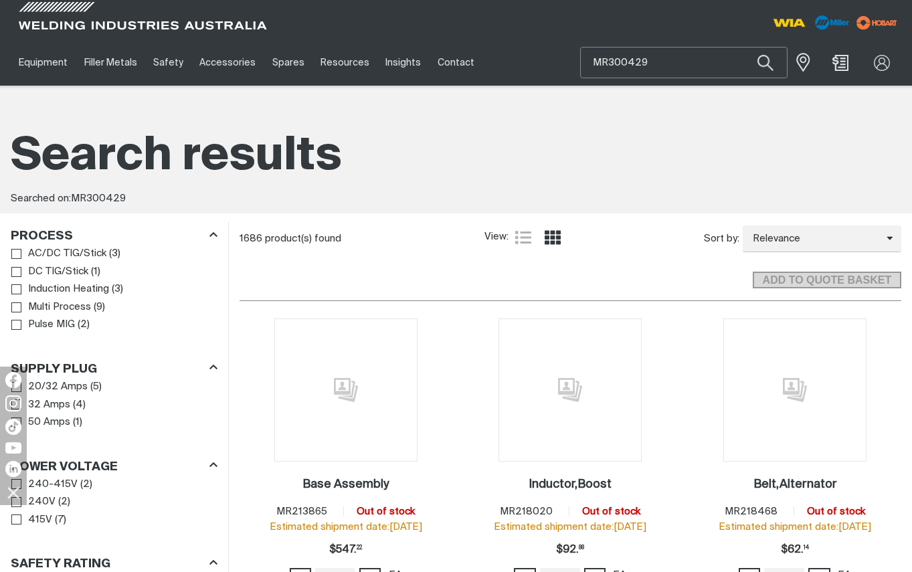
drag, startPoint x: 664, startPoint y: 62, endPoint x: 562, endPoint y: 62, distance: 101.7
click at [562, 62] on div "Equipment Stick Welders TIG Welders MIG Welders Multi-Process Welders Engine Dr…" at bounding box center [456, 62] width 891 height 46
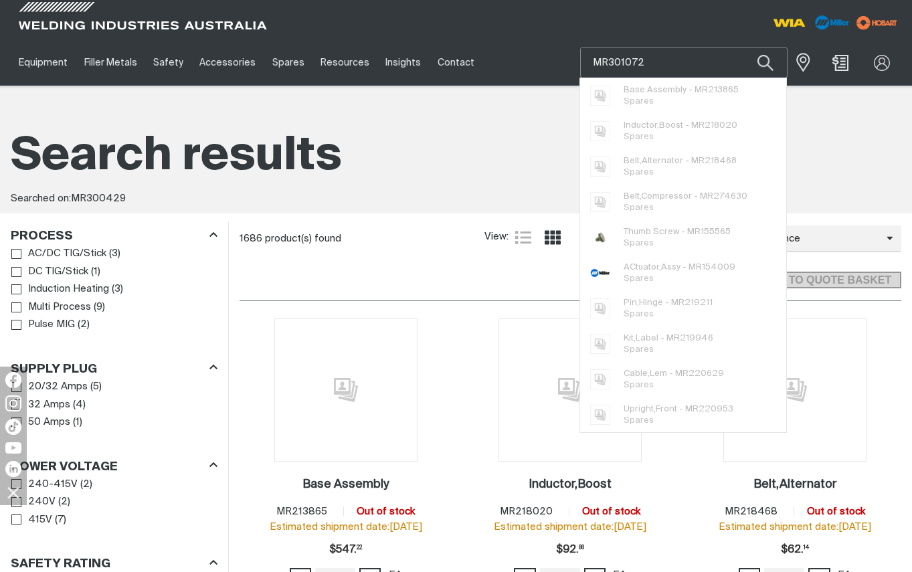
click at [743, 47] on button "Search products" at bounding box center [766, 62] width 46 height 31
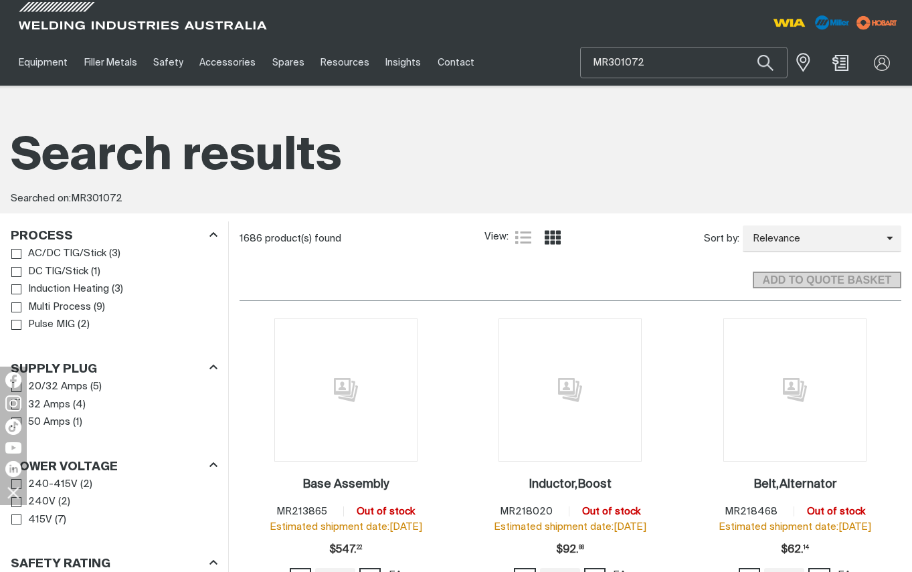
click at [674, 65] on input "MR301072" at bounding box center [684, 63] width 206 height 30
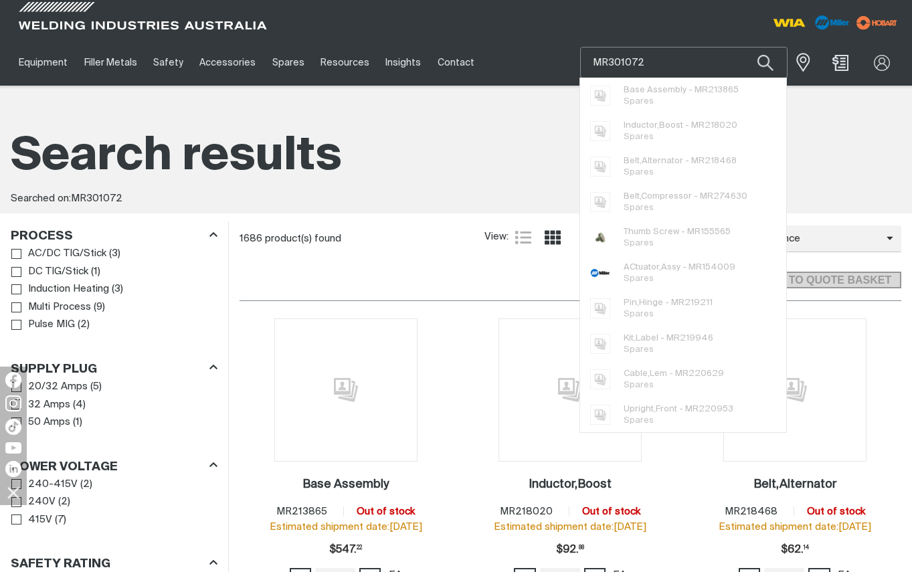
drag, startPoint x: 617, startPoint y: 61, endPoint x: 562, endPoint y: 57, distance: 55.0
click at [562, 57] on div "Equipment Stick Welders TIG Welders MIG Welders Multi-Process Welders Engine Dr…" at bounding box center [456, 62] width 891 height 46
paste input "0430"
type input "MR300430"
click at [743, 47] on button "Search products" at bounding box center [766, 62] width 46 height 31
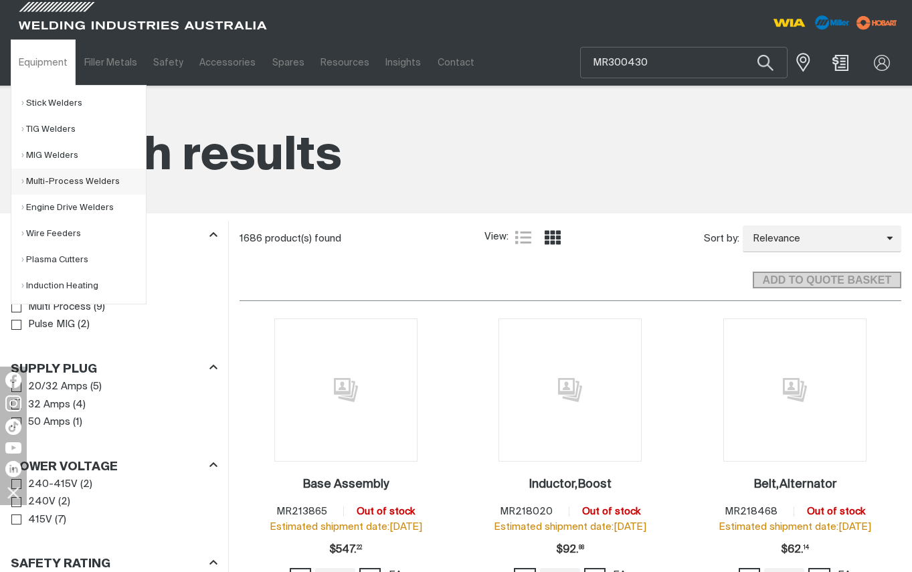
click at [84, 175] on link "Multi-Process Welders" at bounding box center [83, 182] width 124 height 26
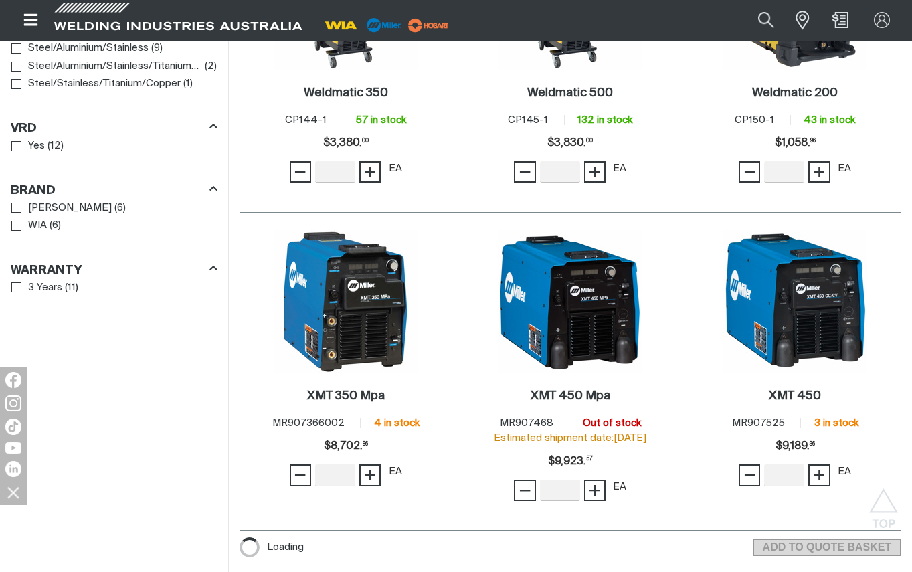
scroll to position [1405, 0]
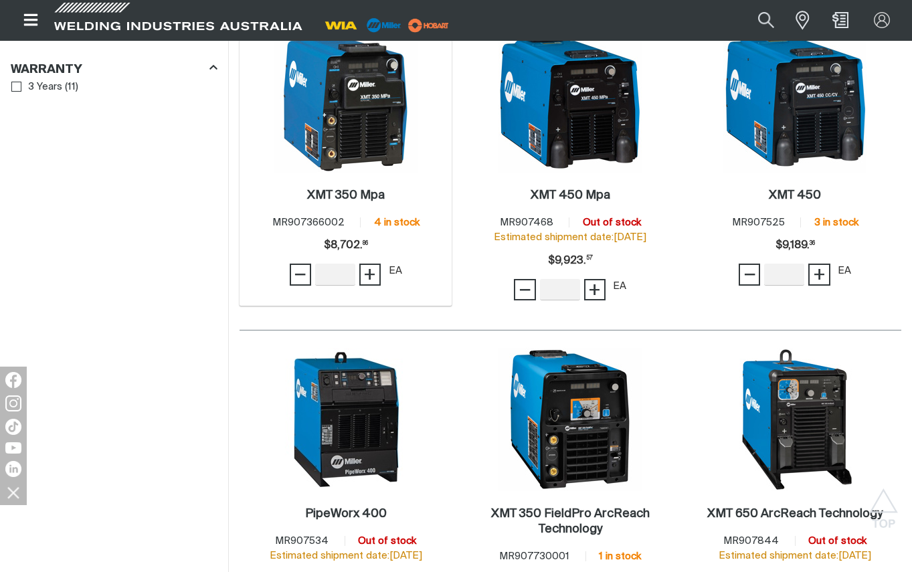
drag, startPoint x: 357, startPoint y: 147, endPoint x: 371, endPoint y: 146, distance: 13.4
click at [357, 147] on img at bounding box center [345, 100] width 143 height 143
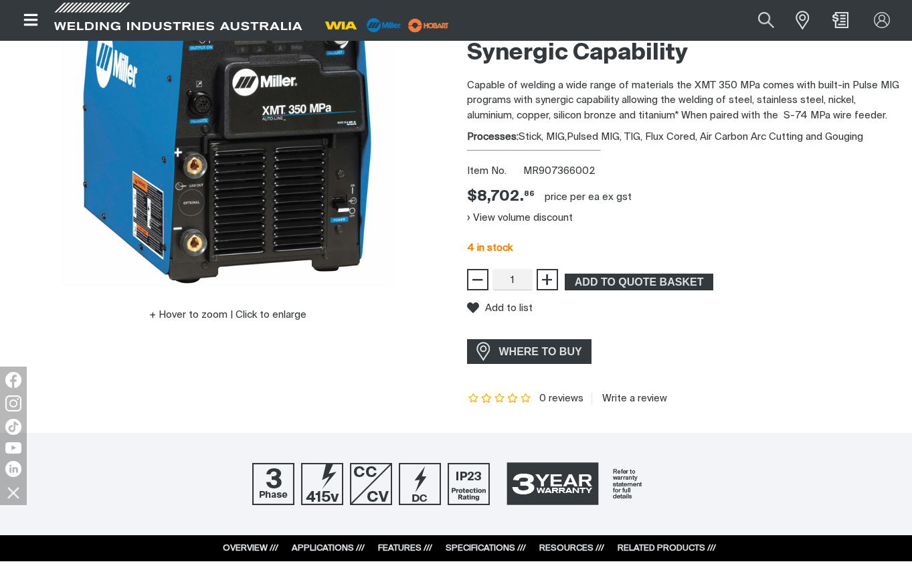
scroll to position [401, 0]
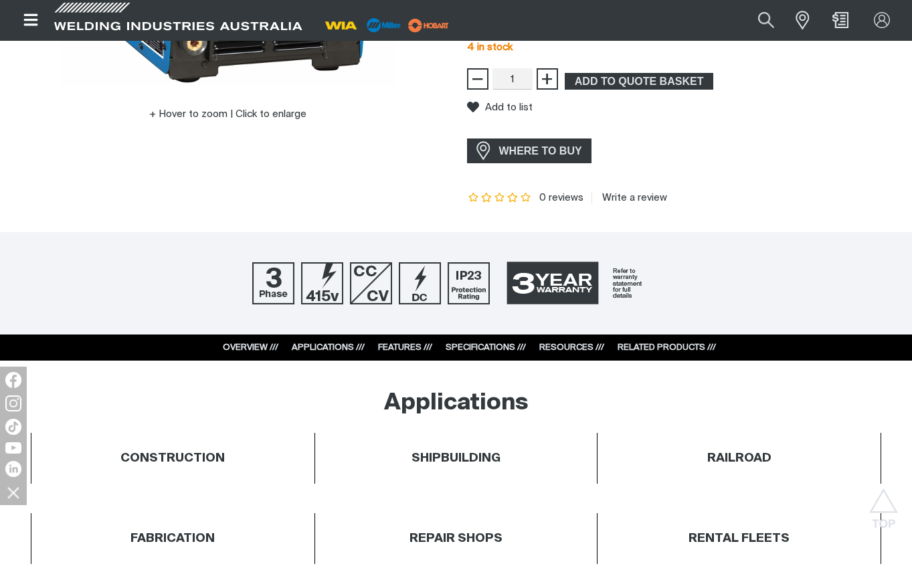
click at [586, 346] on link "RESOURCES ///" at bounding box center [571, 347] width 65 height 9
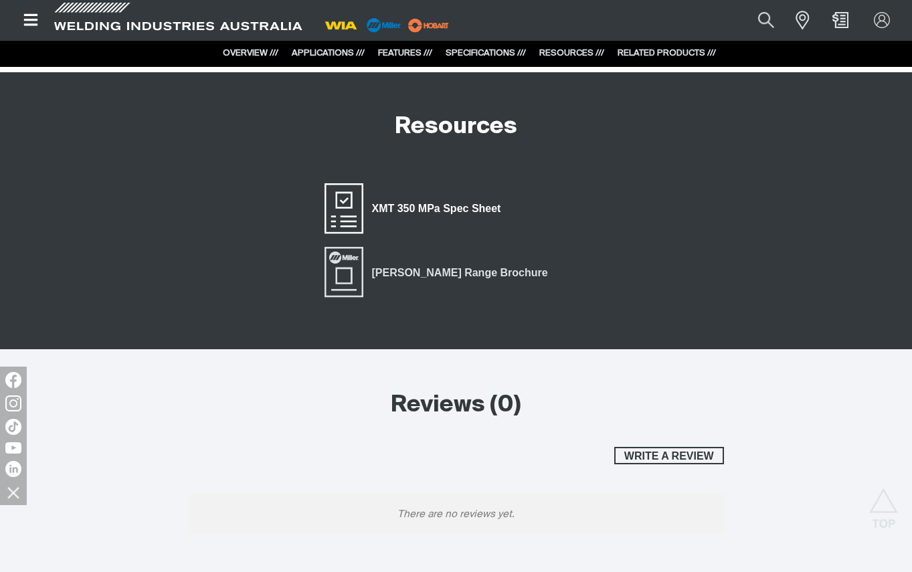
click at [464, 212] on span "XMT 350 MPa Spec Sheet" at bounding box center [436, 208] width 147 height 17
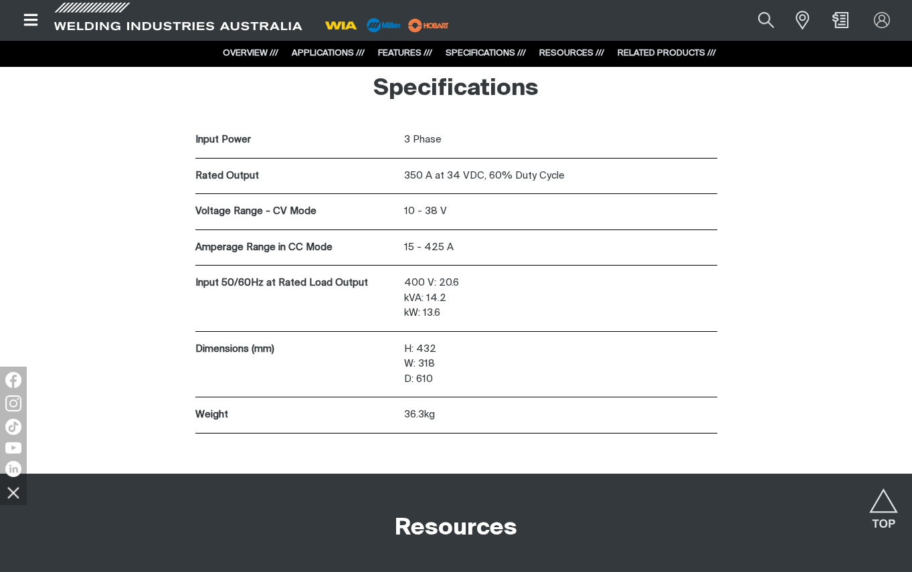
scroll to position [2950, 0]
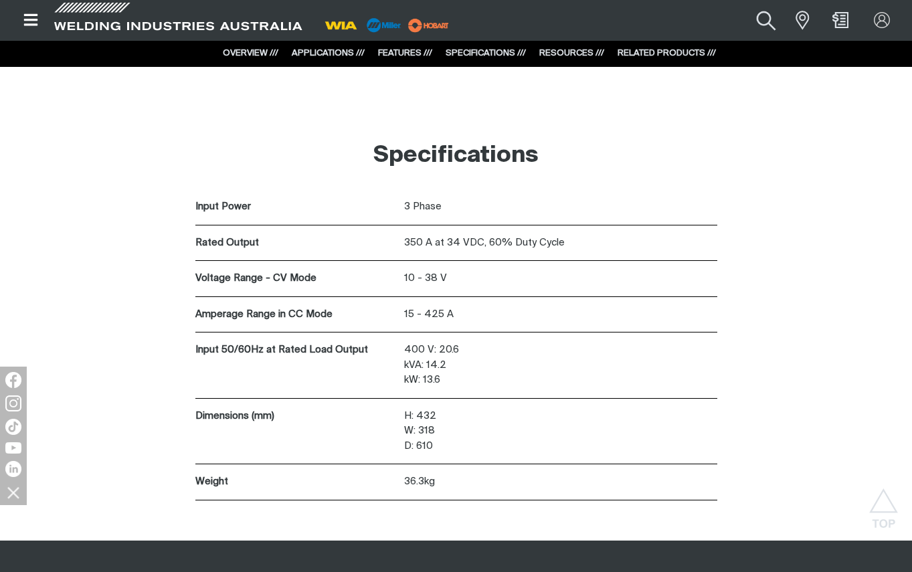
click at [761, 15] on button "Search products" at bounding box center [766, 20] width 54 height 36
click at [662, 26] on input "Search" at bounding box center [684, 20] width 206 height 29
paste input "MR242211020"
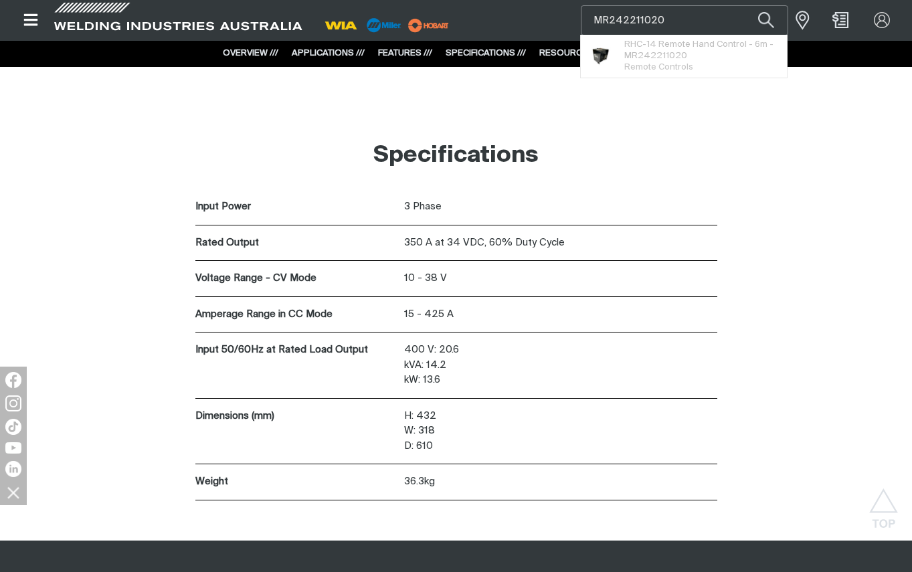
type input "MR242211020"
click at [743, 5] on button "Search products" at bounding box center [766, 20] width 46 height 30
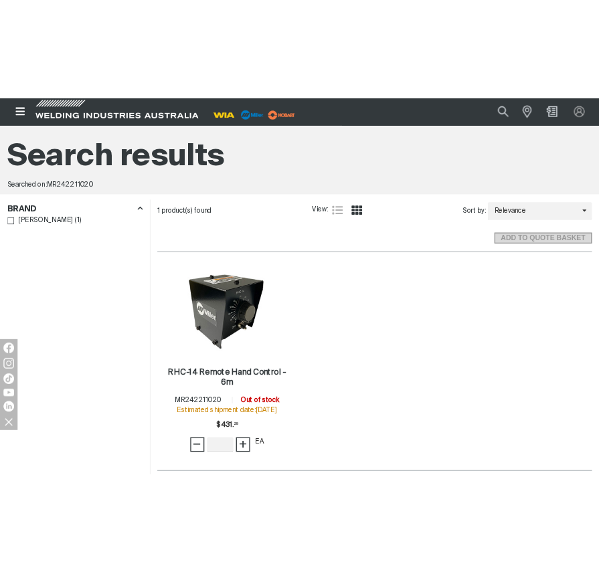
scroll to position [134, 0]
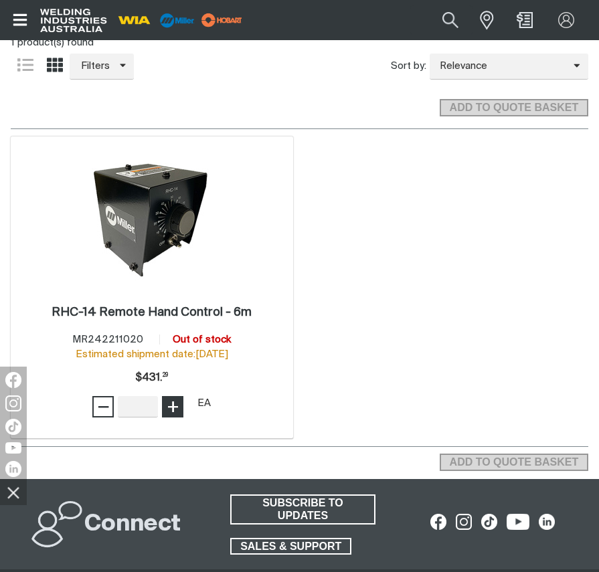
type input "1"
click at [170, 406] on span "+" at bounding box center [173, 406] width 13 height 23
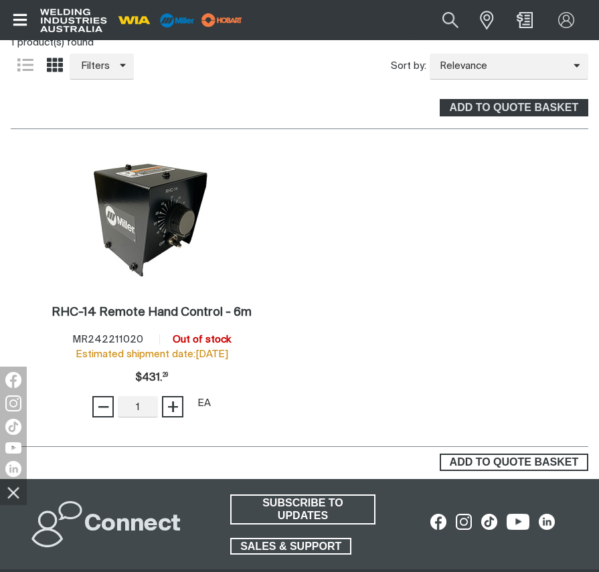
click at [497, 464] on span "ADD TO QUOTE BASKET" at bounding box center [514, 462] width 146 height 17
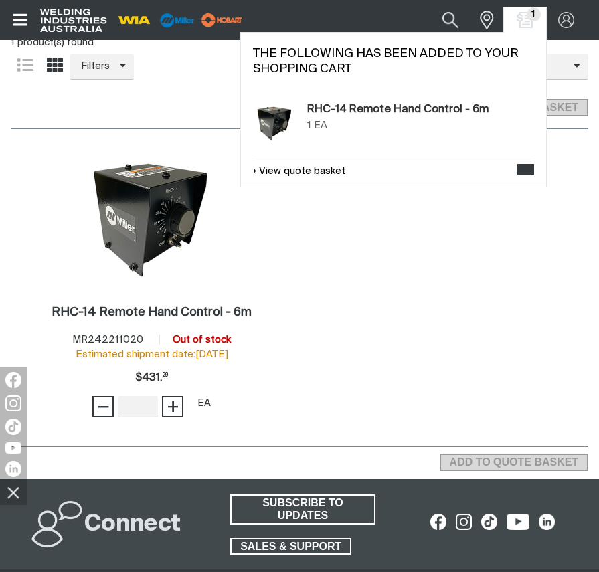
click at [455, 333] on div "1 RHC-14 Remote Hand Control - 6m . Item No. MR242211020 Out of stock Estimated…" at bounding box center [299, 287] width 577 height 319
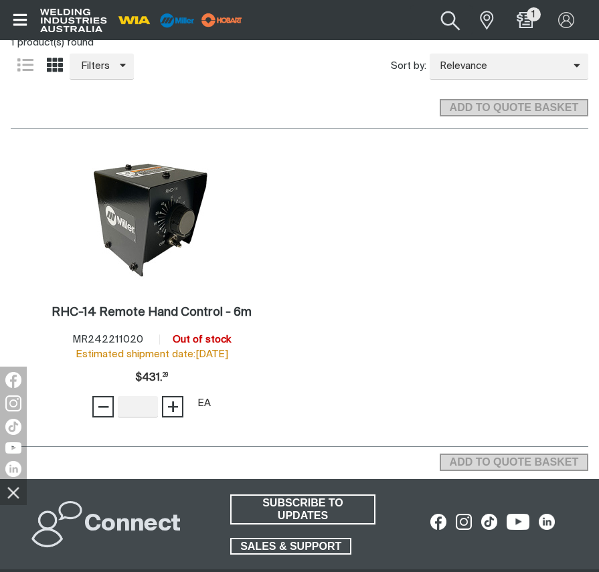
click at [446, 21] on button "Search products" at bounding box center [450, 20] width 54 height 36
drag, startPoint x: 363, startPoint y: 19, endPoint x: 280, endPoint y: 17, distance: 82.3
click at [239, 16] on div "Search MR242211020 When search results are available use up and down arrows to …" at bounding box center [299, 20] width 599 height 40
paste input "195445"
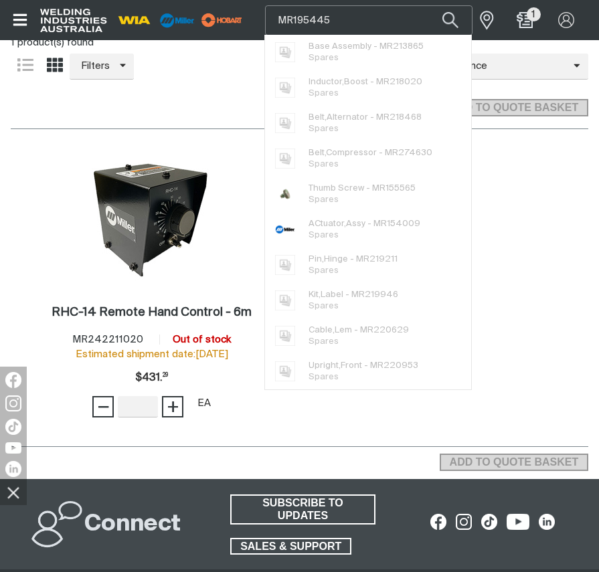
type input "MR195445"
click at [428, 5] on button "Search products" at bounding box center [451, 20] width 46 height 30
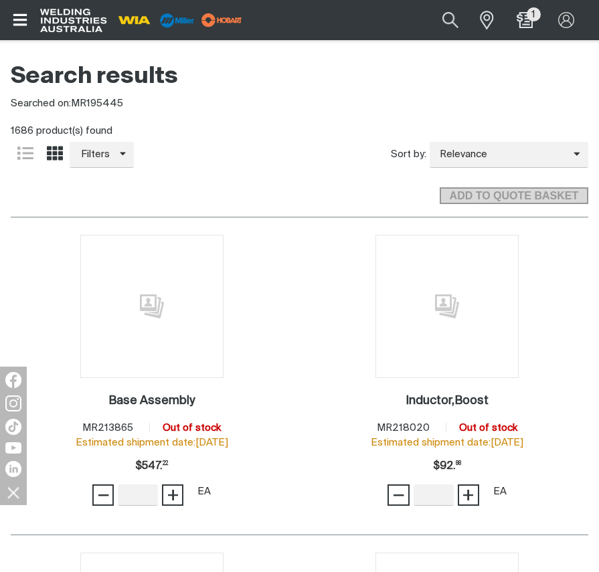
drag, startPoint x: 447, startPoint y: 21, endPoint x: 407, endPoint y: 25, distance: 40.3
click at [447, 21] on button "Search products" at bounding box center [451, 19] width 46 height 31
drag, startPoint x: 339, startPoint y: 19, endPoint x: 250, endPoint y: 15, distance: 89.8
click at [250, 16] on div "Search MR195445 When search results are available use up and down arrows to rev…" at bounding box center [299, 20] width 599 height 40
paste input "042934"
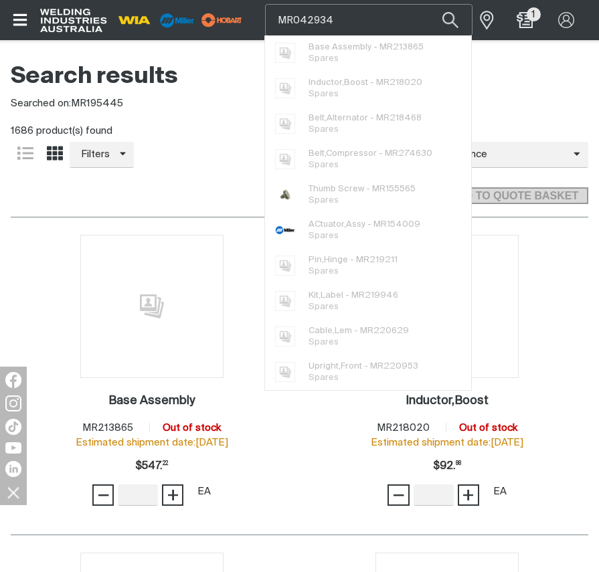
click at [428, 4] on button "Search products" at bounding box center [451, 19] width 46 height 31
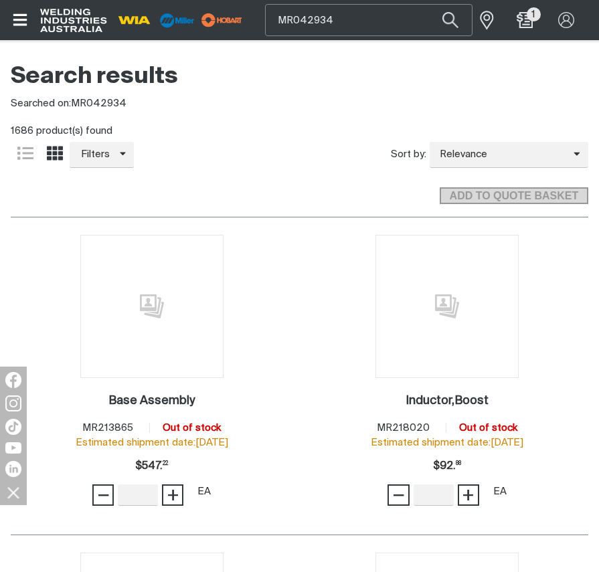
drag, startPoint x: 394, startPoint y: 17, endPoint x: 381, endPoint y: 17, distance: 12.7
click at [393, 17] on input "MR042934" at bounding box center [369, 20] width 206 height 30
drag, startPoint x: 323, startPoint y: 21, endPoint x: 237, endPoint y: 22, distance: 85.7
click at [237, 22] on div "Search MR042934 When search results are available use up and down arrows to rev…" at bounding box center [299, 20] width 599 height 40
paste input "BEQ4015AH8EMC"
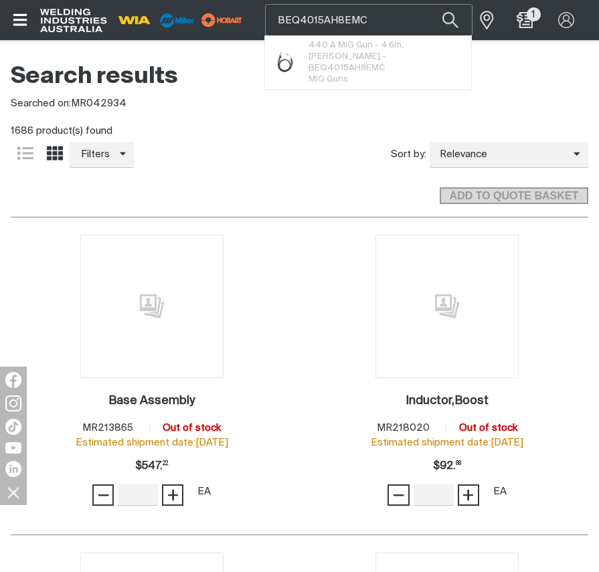
type input "BEQ4015AH8EMC"
click at [428, 4] on button "Search products" at bounding box center [451, 19] width 46 height 31
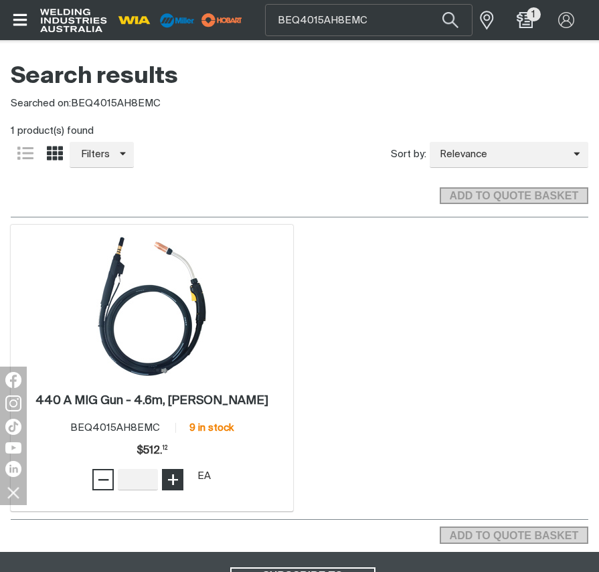
type input "1"
drag, startPoint x: 179, startPoint y: 483, endPoint x: 448, endPoint y: 502, distance: 270.3
click at [179, 482] on span "+" at bounding box center [173, 479] width 13 height 23
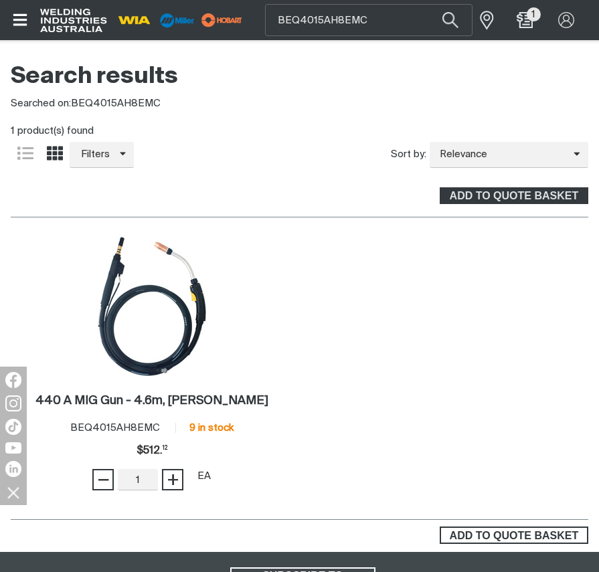
drag, startPoint x: 538, startPoint y: 535, endPoint x: 576, endPoint y: 433, distance: 108.6
click at [538, 534] on span "ADD TO QUOTE BASKET" at bounding box center [514, 535] width 146 height 17
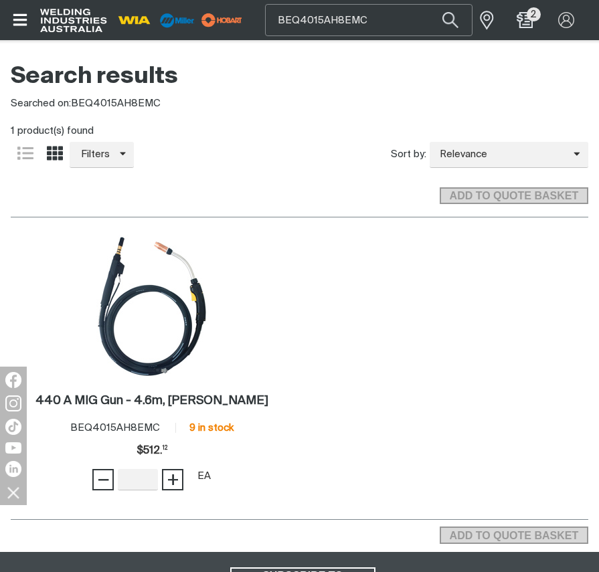
click at [374, 21] on input "BEQ4015AH8EMC" at bounding box center [369, 20] width 206 height 30
drag, startPoint x: 375, startPoint y: 21, endPoint x: 264, endPoint y: 13, distance: 110.7
click at [264, 13] on div "Search BEQ4015AH8EMC When search results are available use up and down arrows t…" at bounding box center [299, 20] width 599 height 40
paste input "AM294-0/10"
type input "AM294-0/10"
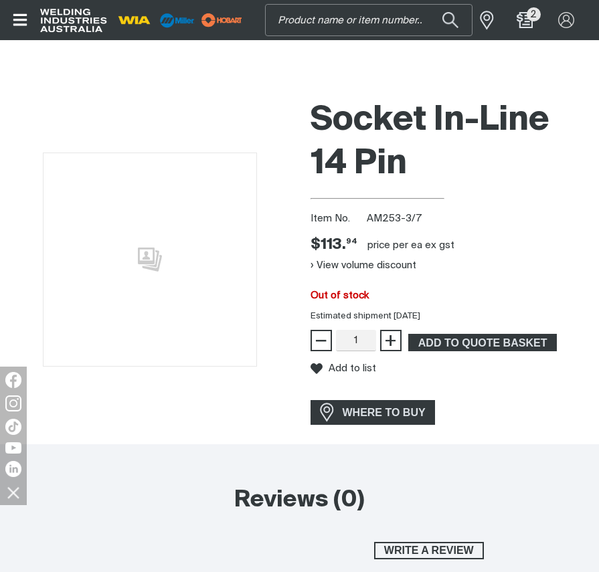
click at [369, 15] on input "Search" at bounding box center [369, 20] width 206 height 30
paste input "MR301499001"
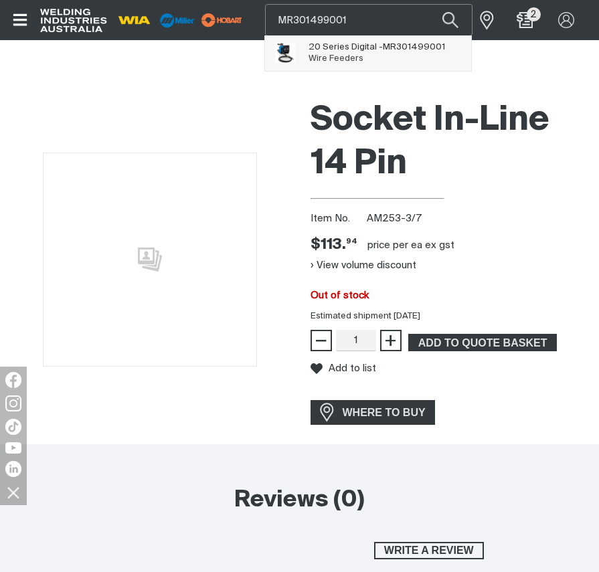
type input "MR301499001"
click at [385, 46] on span "MR301499001" at bounding box center [414, 47] width 62 height 9
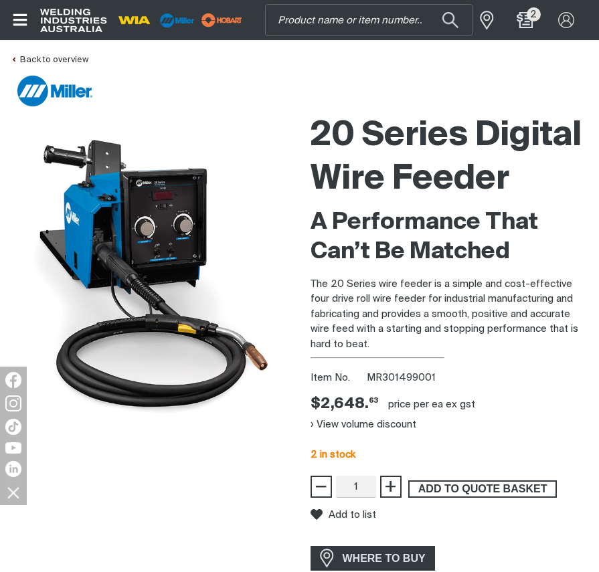
click at [484, 487] on span "ADD TO QUOTE BASKET" at bounding box center [483, 488] width 146 height 17
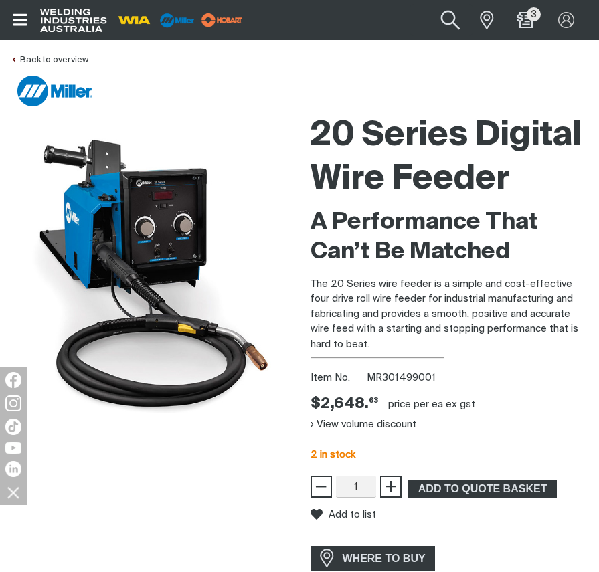
click at [446, 20] on button "Search products" at bounding box center [450, 20] width 54 height 38
click at [385, 10] on input "Search" at bounding box center [369, 20] width 206 height 30
paste input "MR907366002"
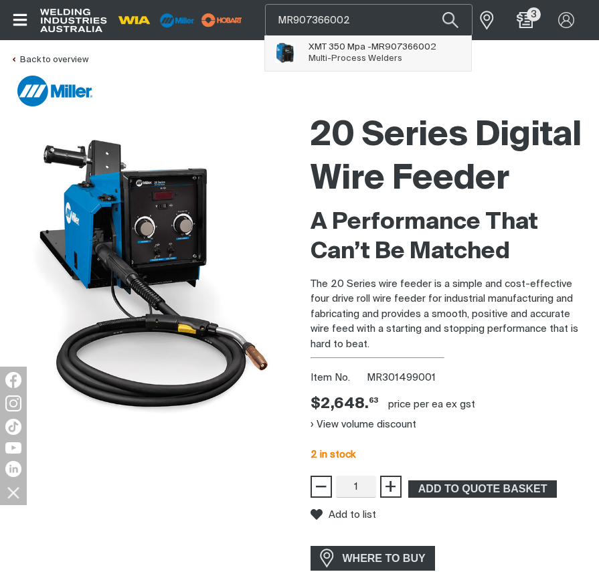
type input "MR907366002"
click at [418, 43] on span "MR907366002" at bounding box center [403, 47] width 65 height 9
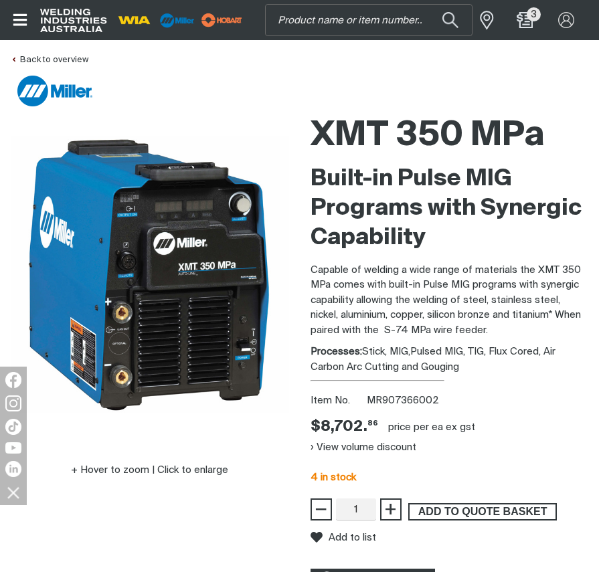
click at [476, 514] on span "ADD TO QUOTE BASKET" at bounding box center [483, 511] width 146 height 17
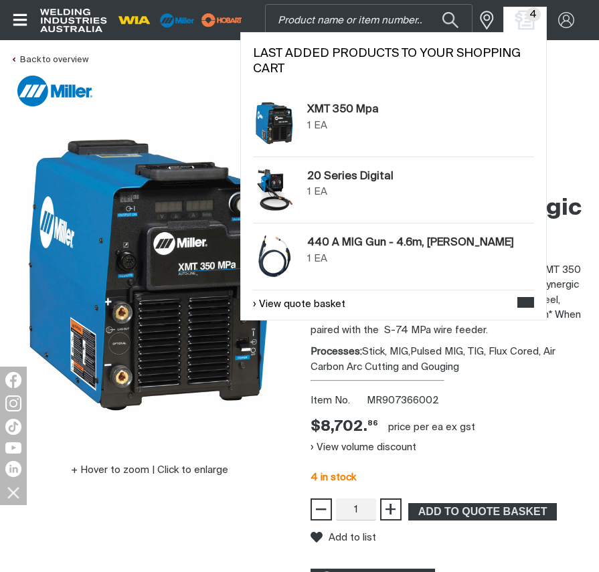
drag, startPoint x: 528, startPoint y: 21, endPoint x: 563, endPoint y: 213, distance: 194.6
click at [528, 21] on img "Shopping cart (4 product(s))" at bounding box center [525, 20] width 16 height 16
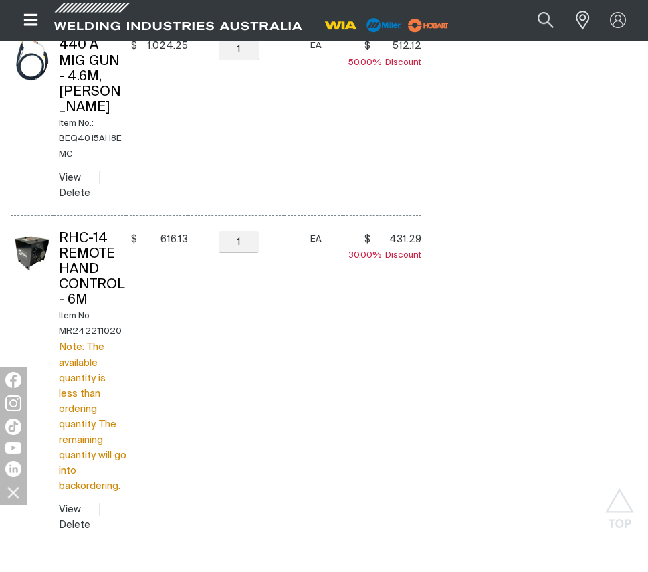
scroll to position [335, 0]
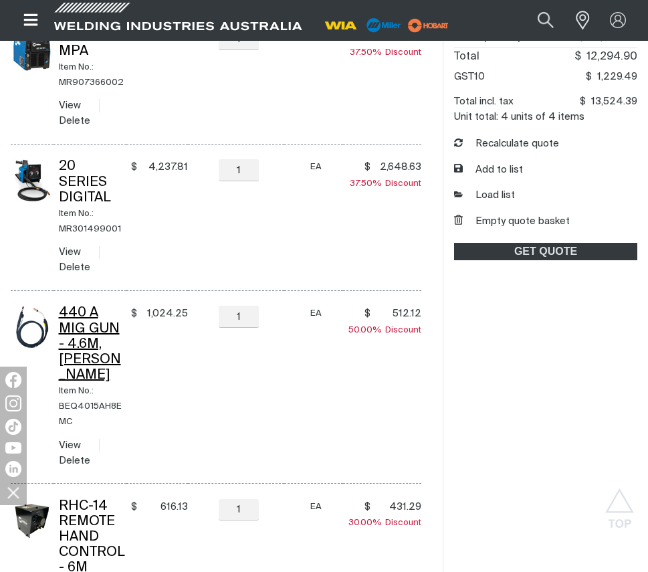
drag, startPoint x: 77, startPoint y: 334, endPoint x: 90, endPoint y: 334, distance: 13.4
click at [77, 334] on link "440 A MIG Gun - 4.6m, [PERSON_NAME]" at bounding box center [90, 343] width 62 height 75
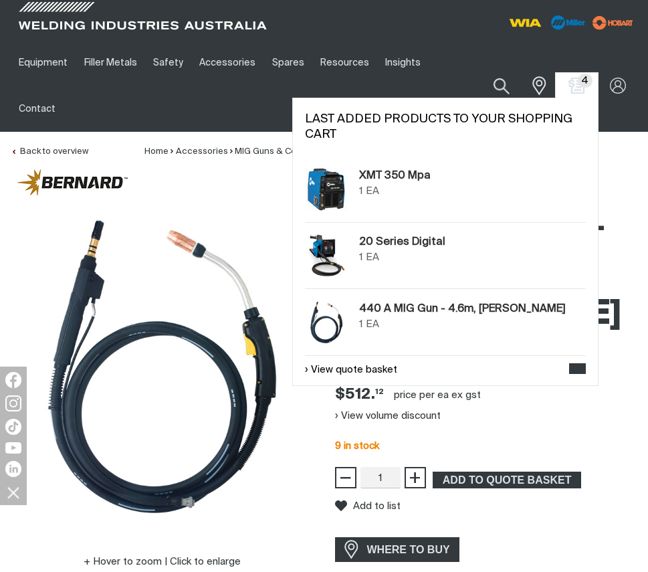
click at [583, 74] on span "4" at bounding box center [585, 81] width 15 height 14
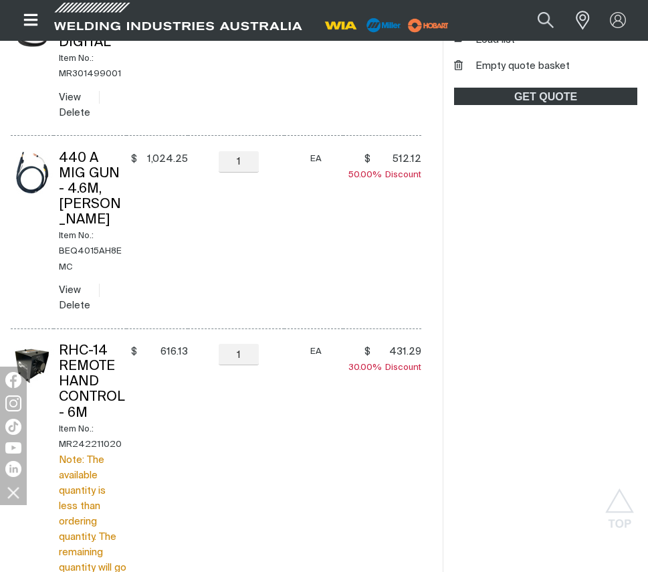
scroll to position [669, 0]
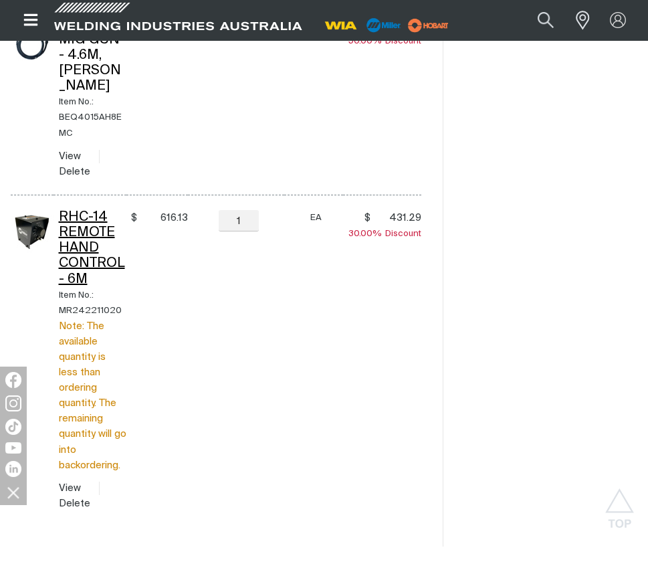
click at [95, 223] on link "RHC-14 Remote Hand Control - 6m" at bounding box center [92, 248] width 66 height 75
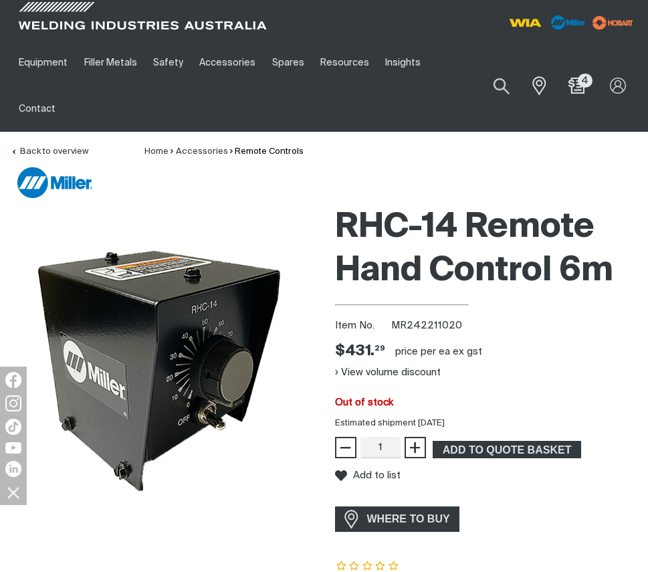
click at [593, 507] on div "WHERE TO BUY" at bounding box center [486, 519] width 303 height 25
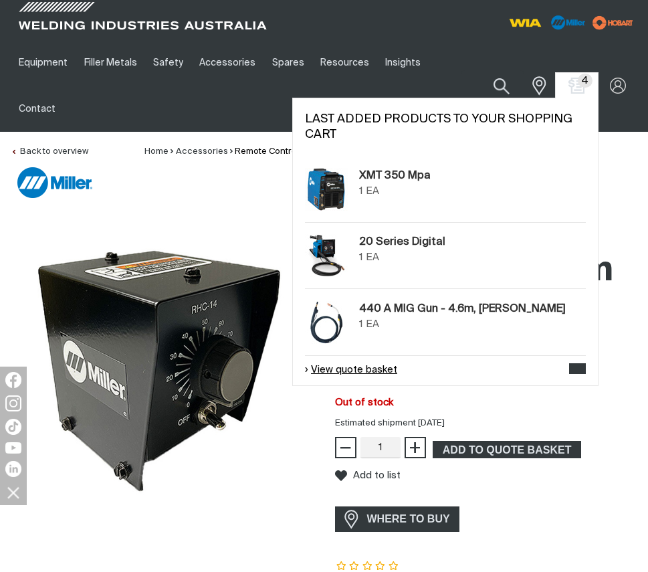
click at [357, 363] on link "View quote basket" at bounding box center [351, 370] width 92 height 15
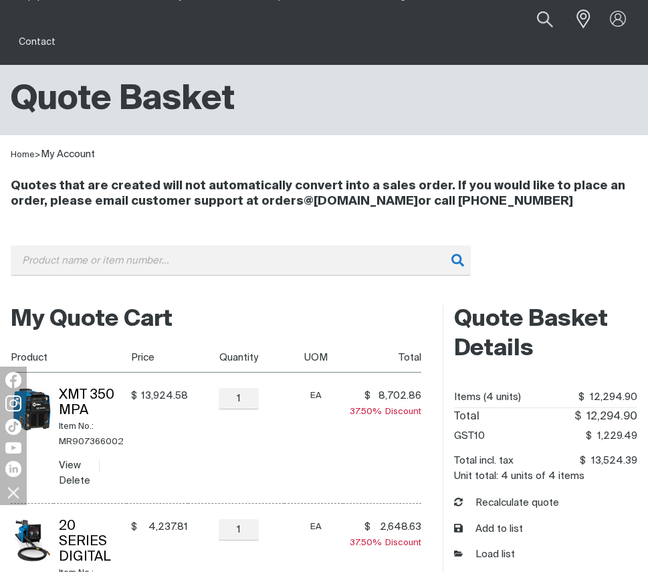
scroll to position [201, 0]
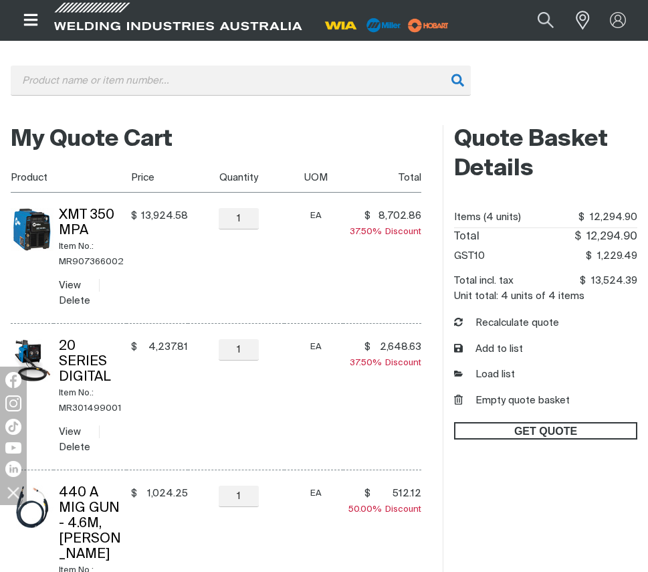
click at [548, 431] on span "GET QUOTE" at bounding box center [546, 430] width 181 height 17
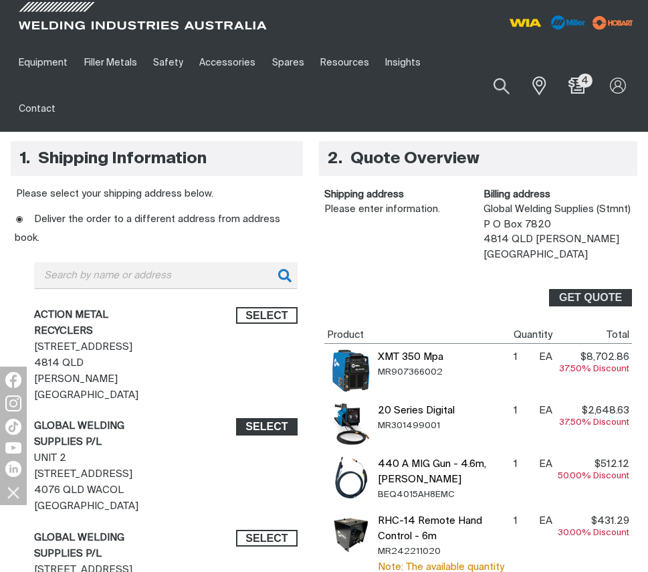
click at [248, 418] on span "Select" at bounding box center [267, 426] width 42 height 17
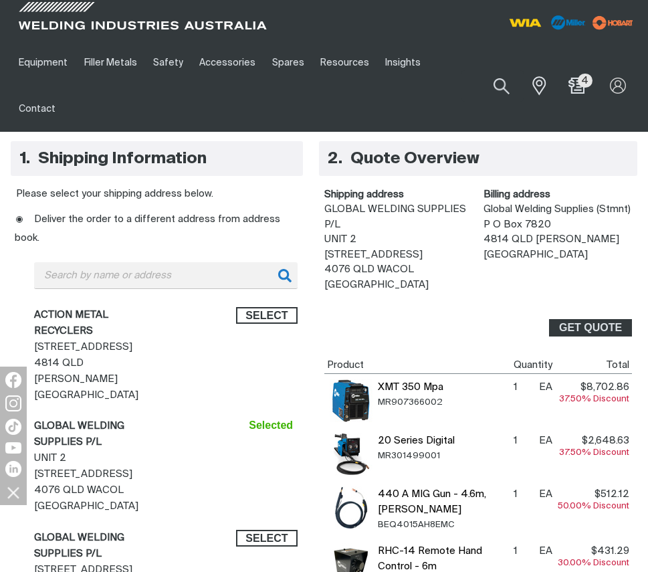
scroll to position [268, 0]
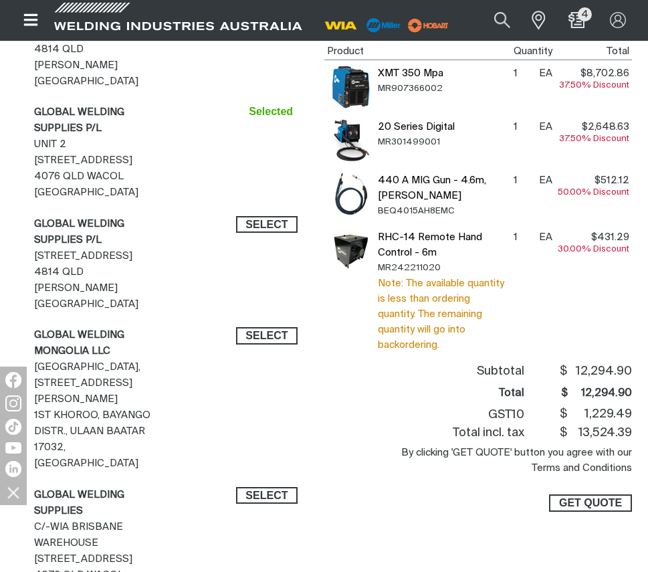
click at [592, 504] on span "GET QUOTE" at bounding box center [590, 502] width 63 height 17
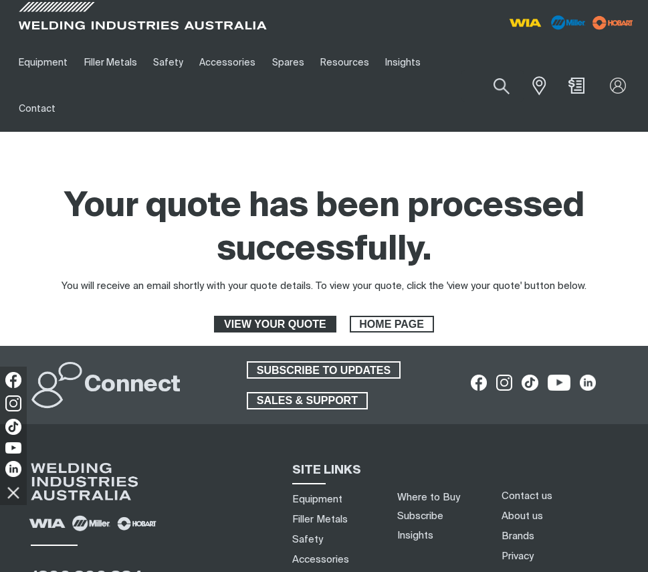
click at [319, 316] on span "VIEW YOUR QUOTE" at bounding box center [274, 324] width 119 height 17
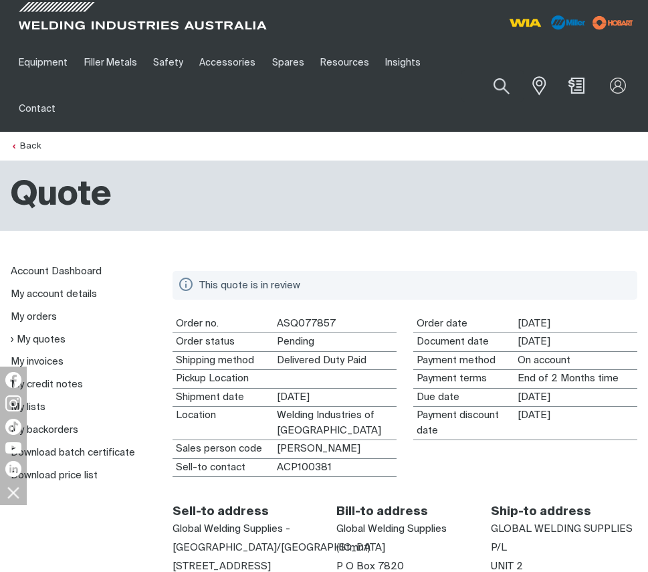
scroll to position [268, 0]
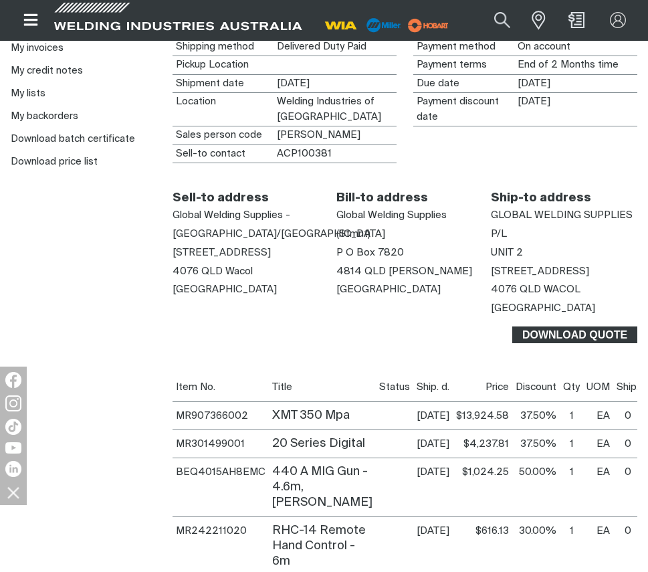
click at [567, 333] on span "Download Quote" at bounding box center [575, 335] width 122 height 17
